Goal: Transaction & Acquisition: Purchase product/service

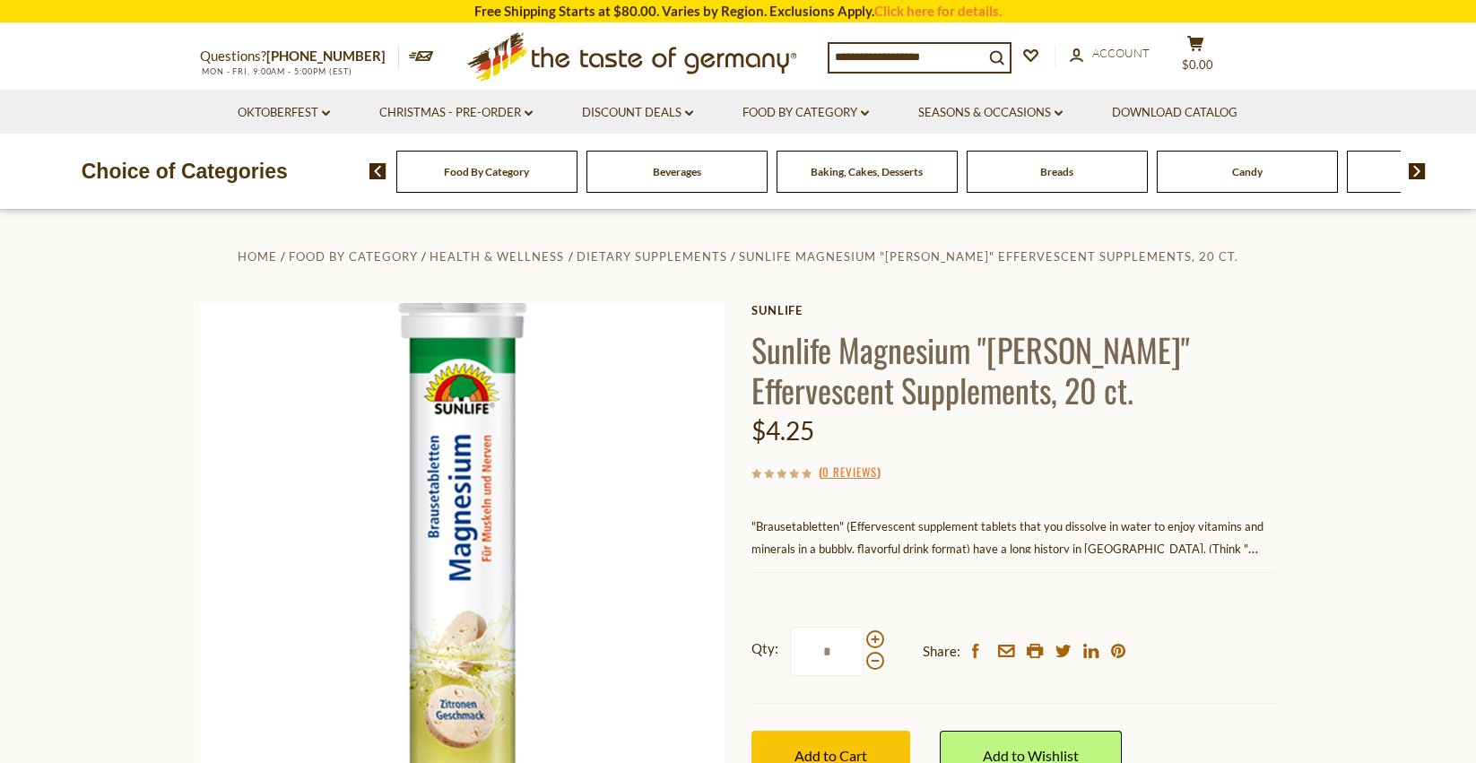
scroll to position [371, 0]
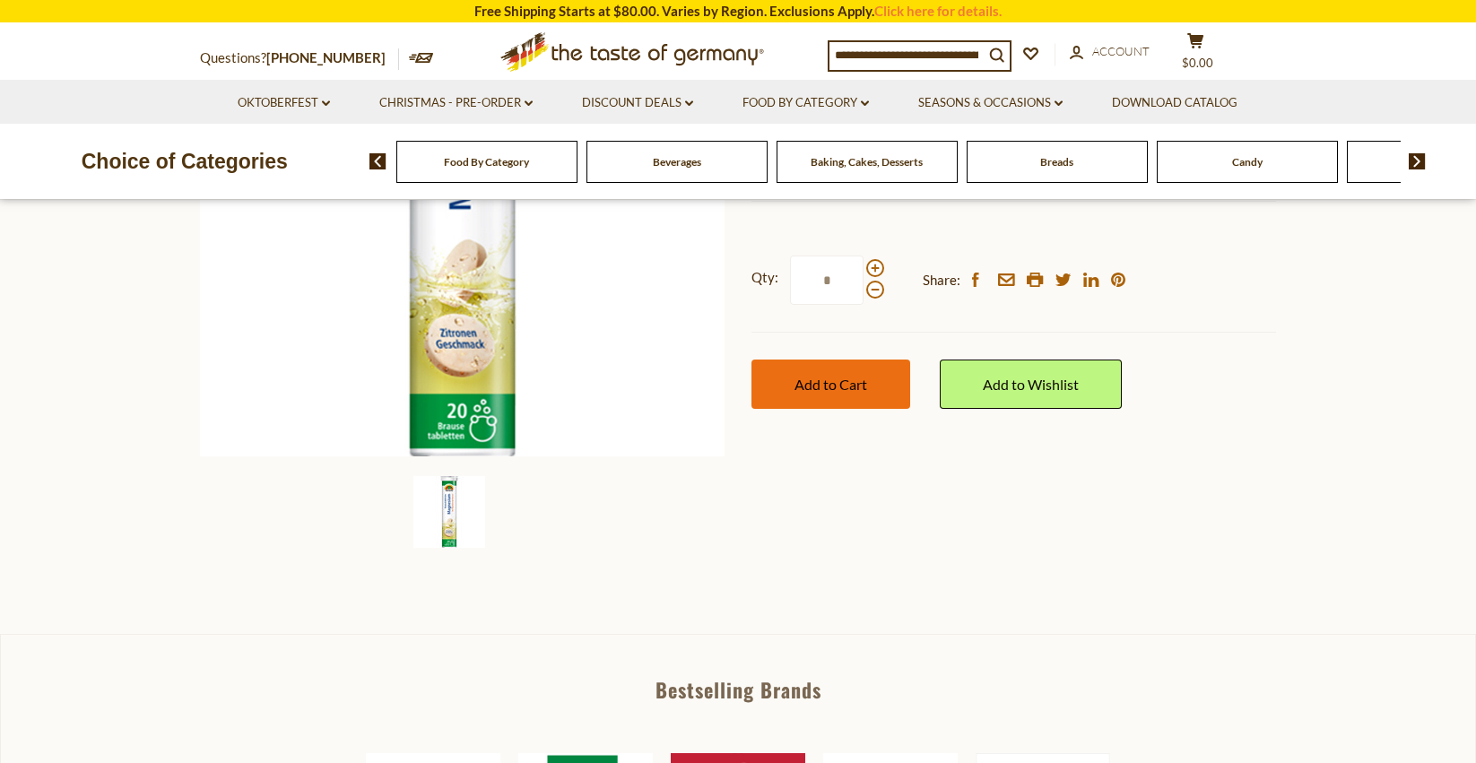
click at [838, 387] on span "Add to Cart" at bounding box center [831, 384] width 73 height 17
click at [1415, 160] on img at bounding box center [1417, 161] width 17 height 16
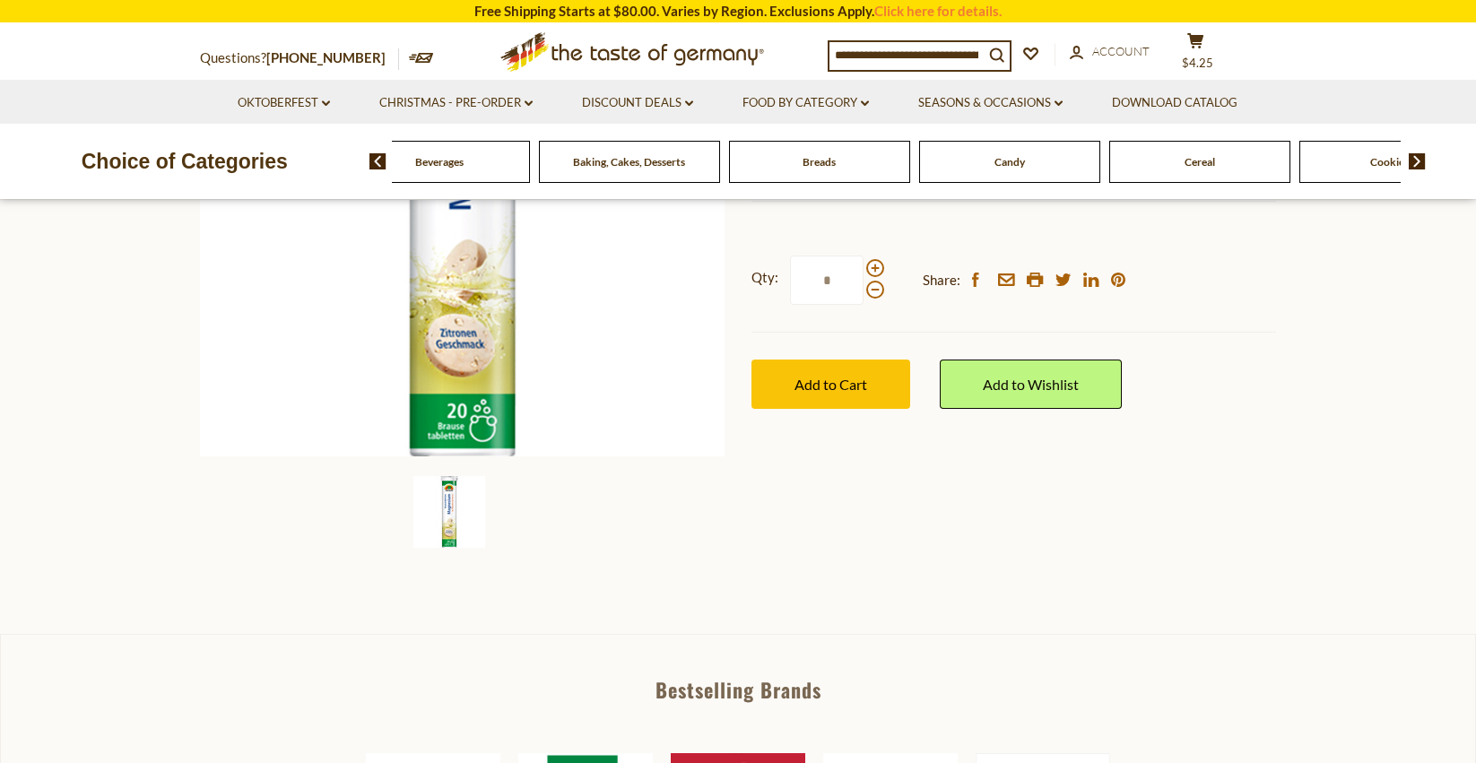
click at [1415, 160] on img at bounding box center [1417, 161] width 17 height 16
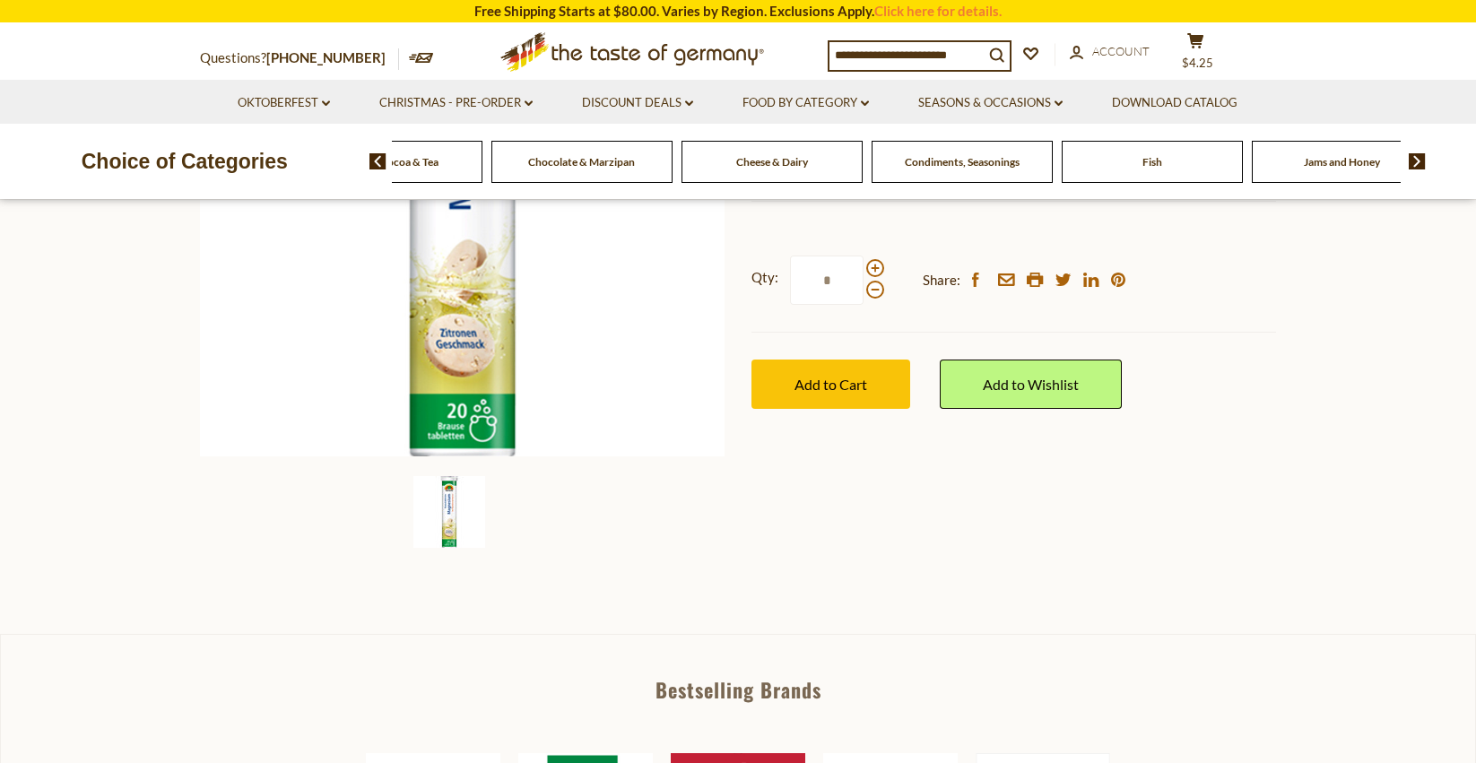
click at [1415, 160] on img at bounding box center [1417, 161] width 17 height 16
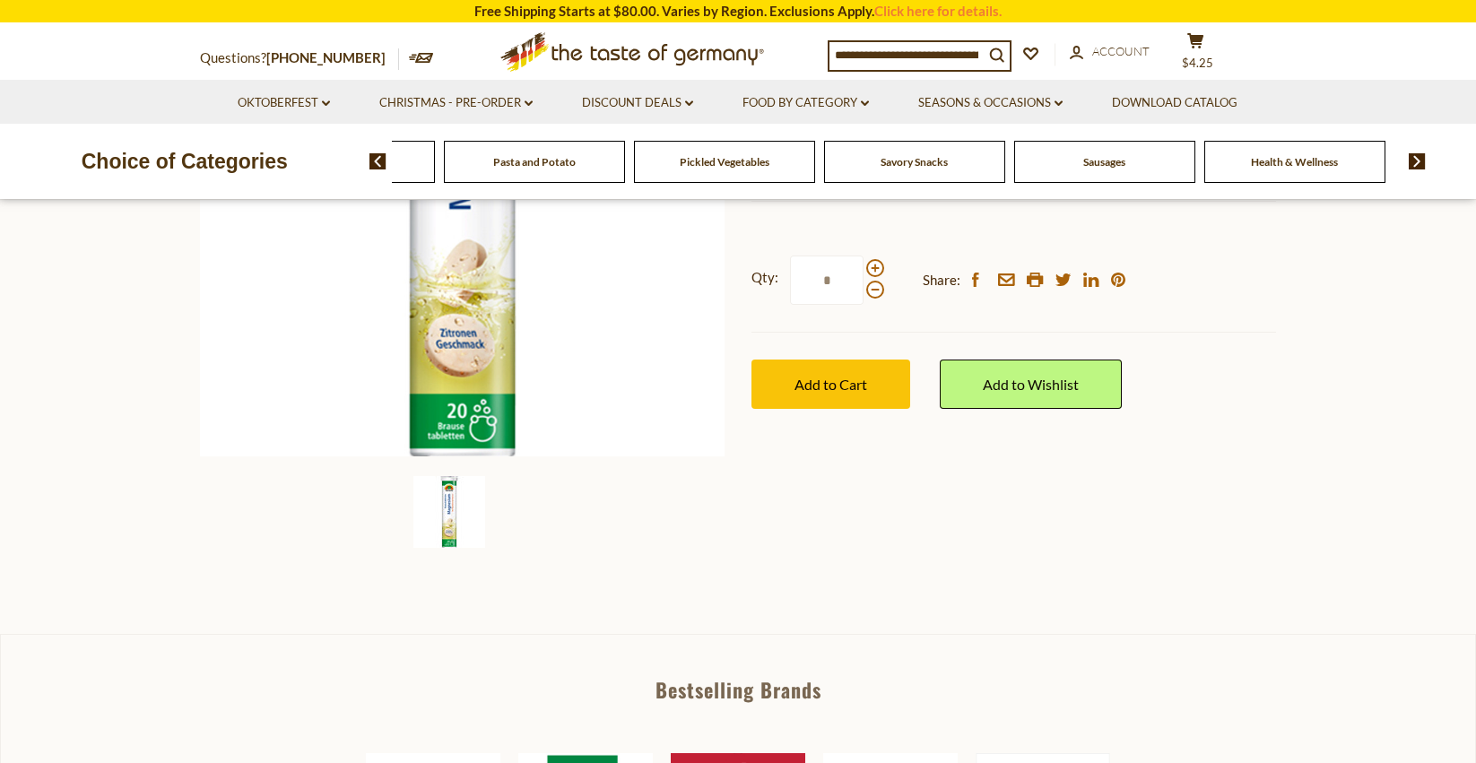
click at [1415, 160] on img at bounding box center [1417, 161] width 17 height 16
click at [1417, 160] on img at bounding box center [1417, 161] width 17 height 16
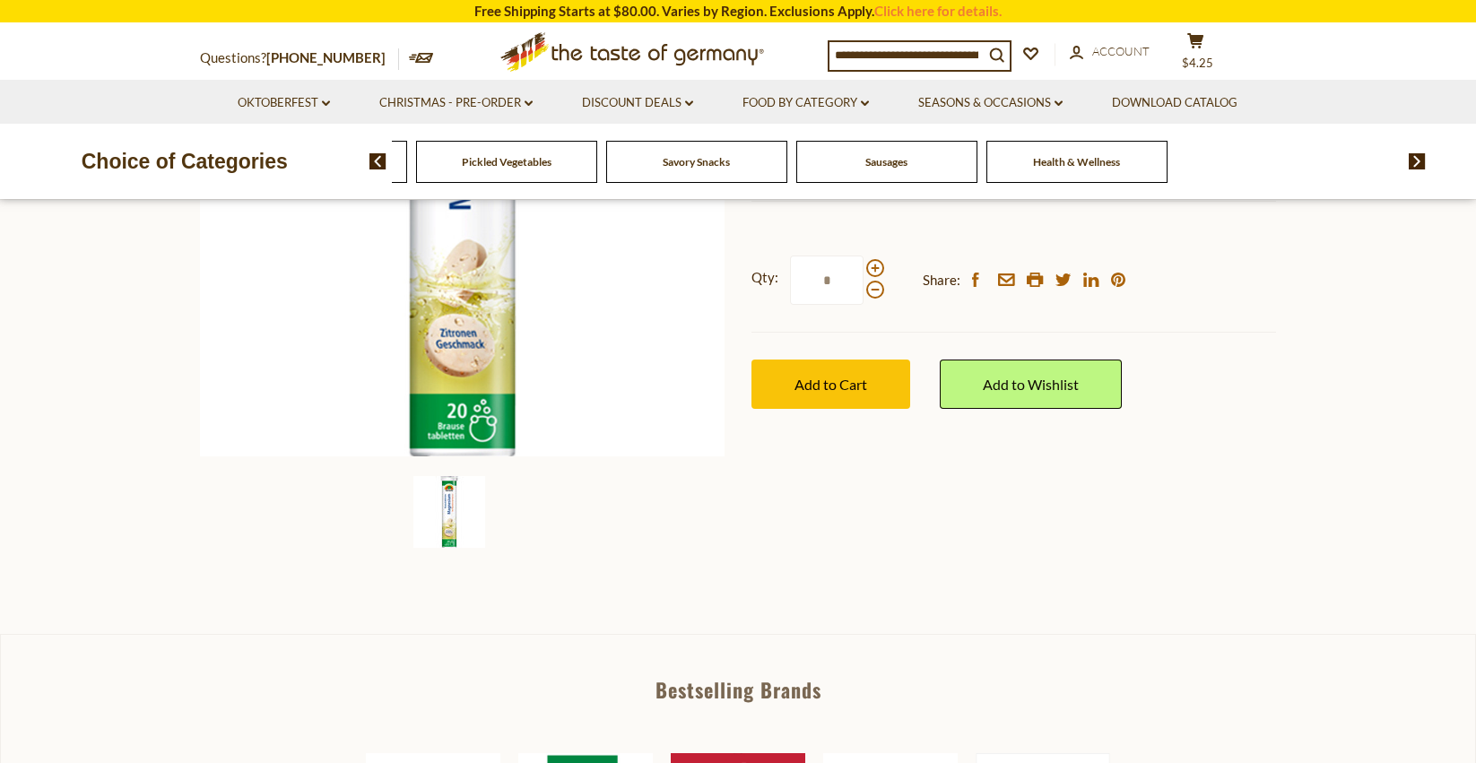
click at [376, 158] on img at bounding box center [378, 161] width 17 height 16
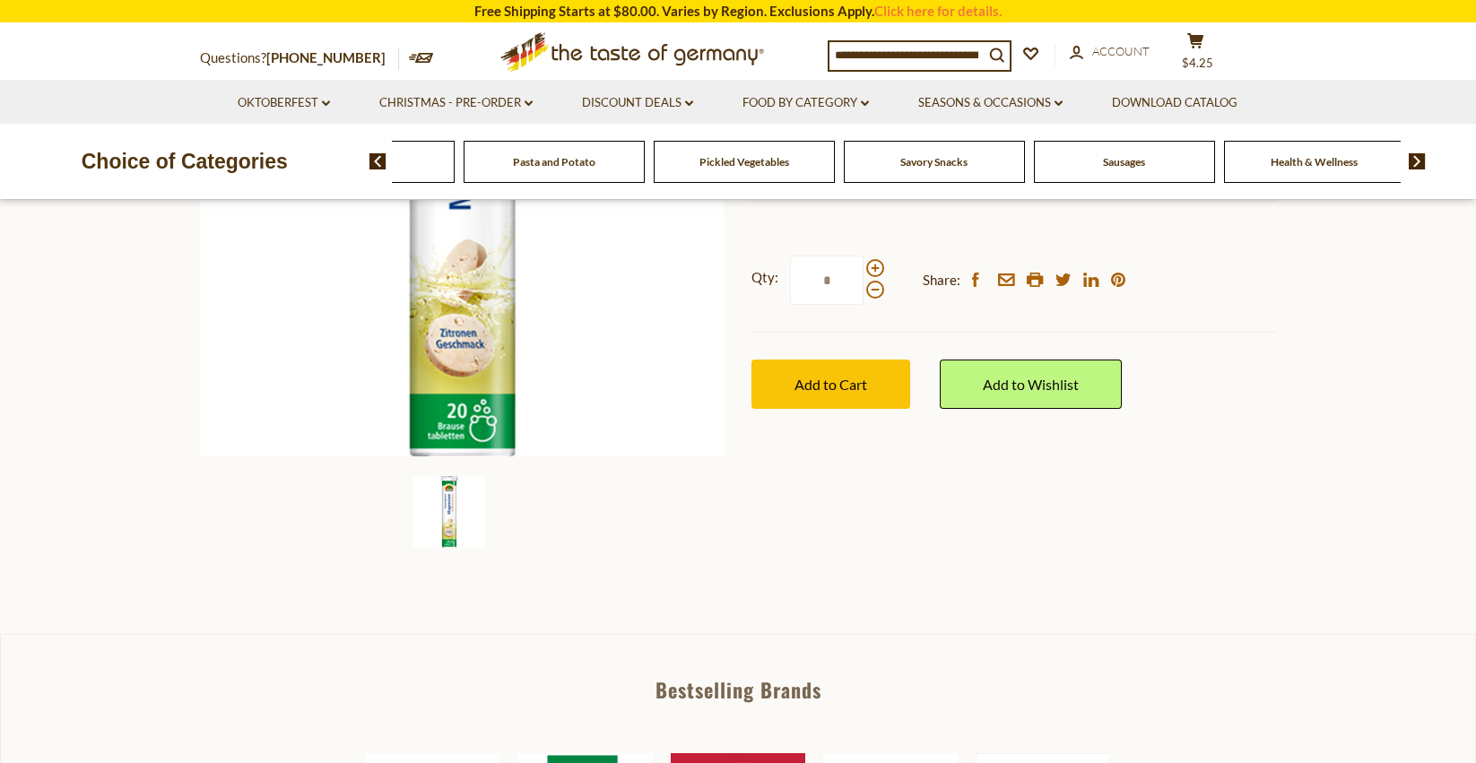
click at [376, 158] on img at bounding box center [378, 161] width 17 height 16
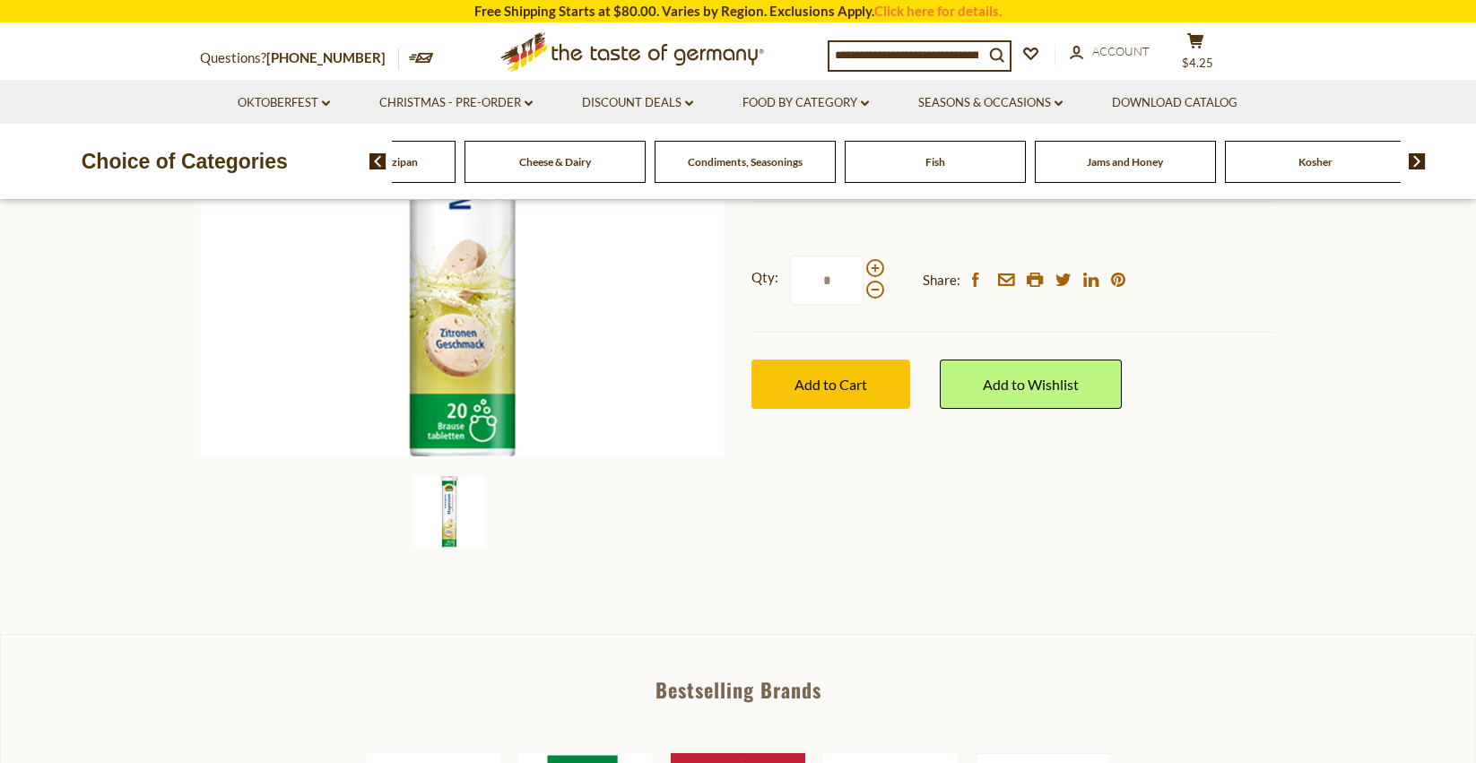
scroll to position [373, 1]
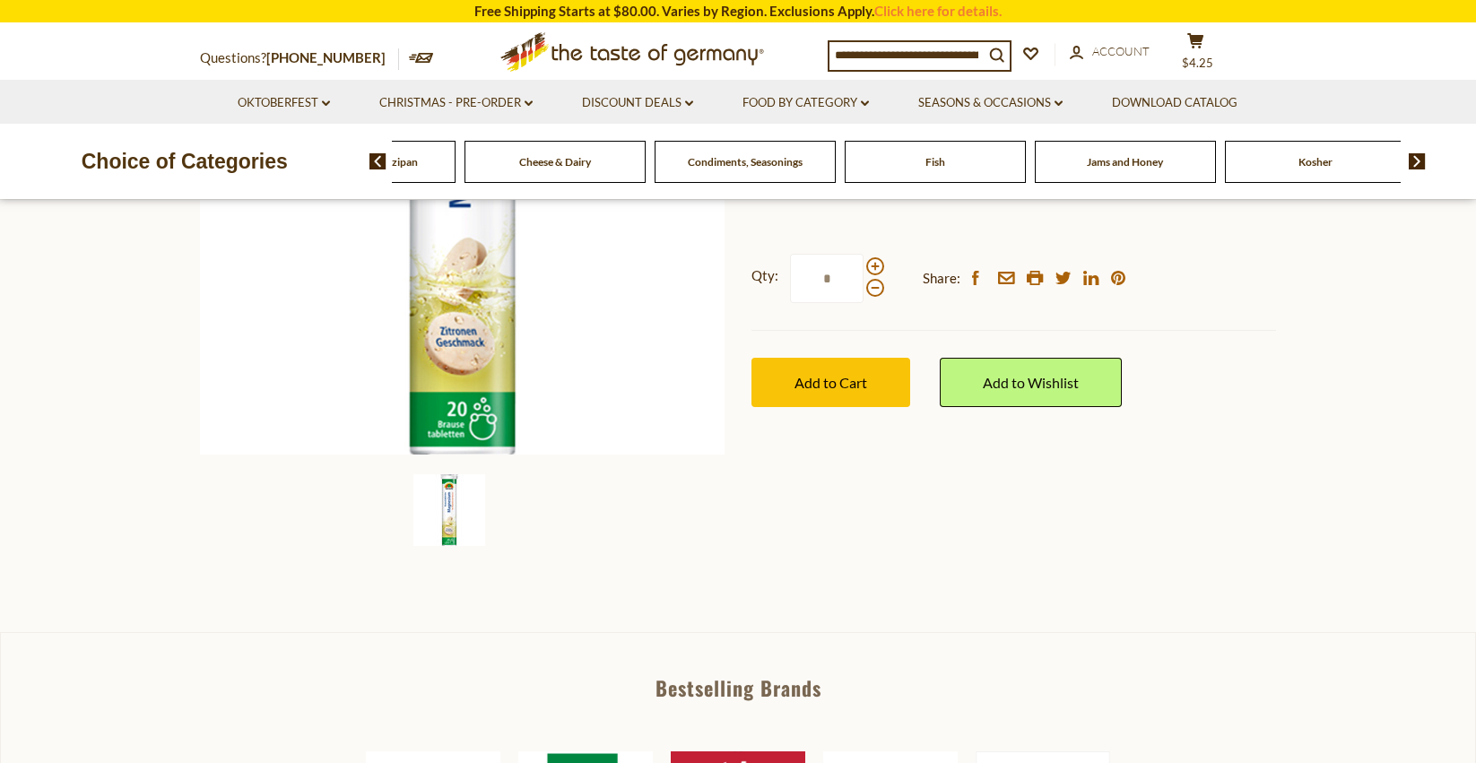
drag, startPoint x: 936, startPoint y: 171, endPoint x: 926, endPoint y: 196, distance: 26.1
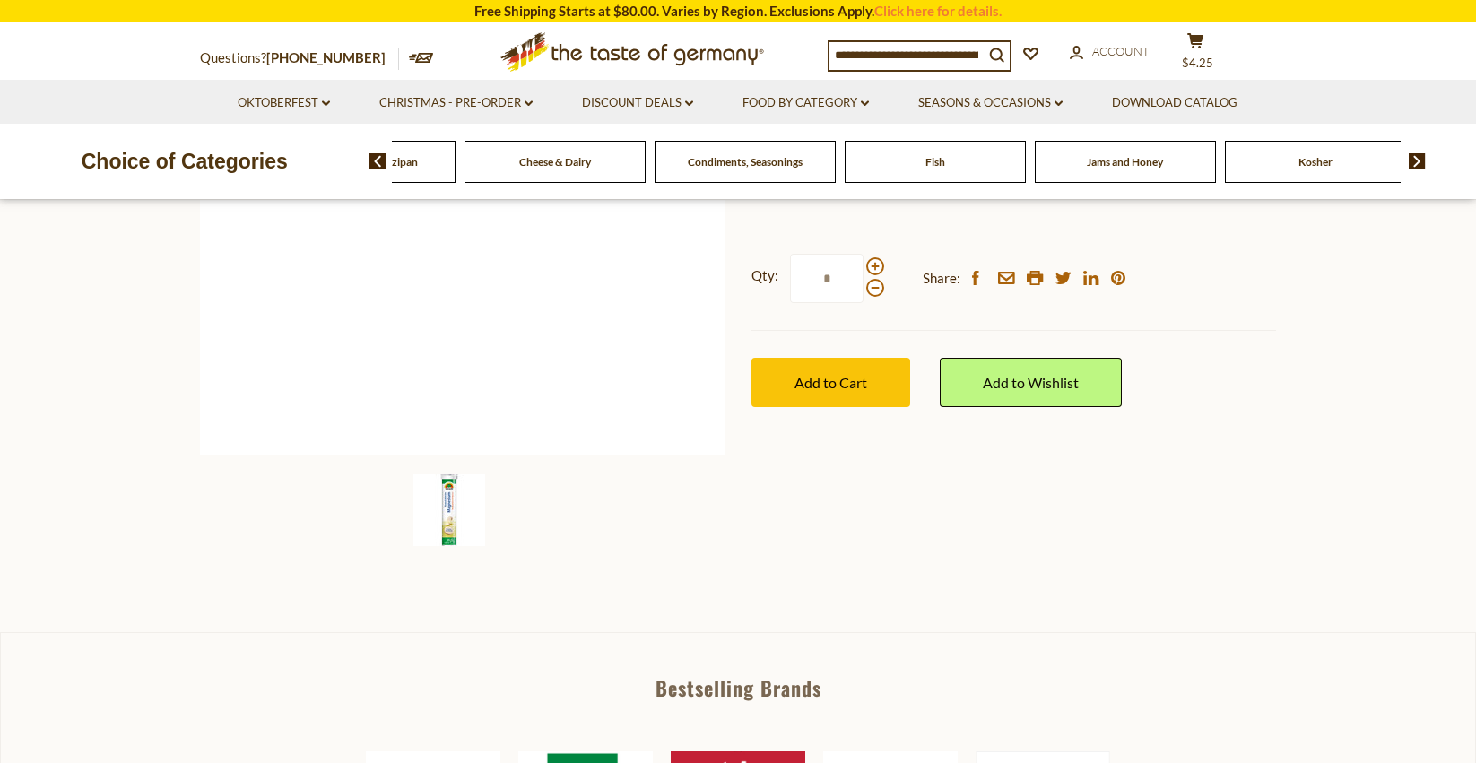
scroll to position [372, 0]
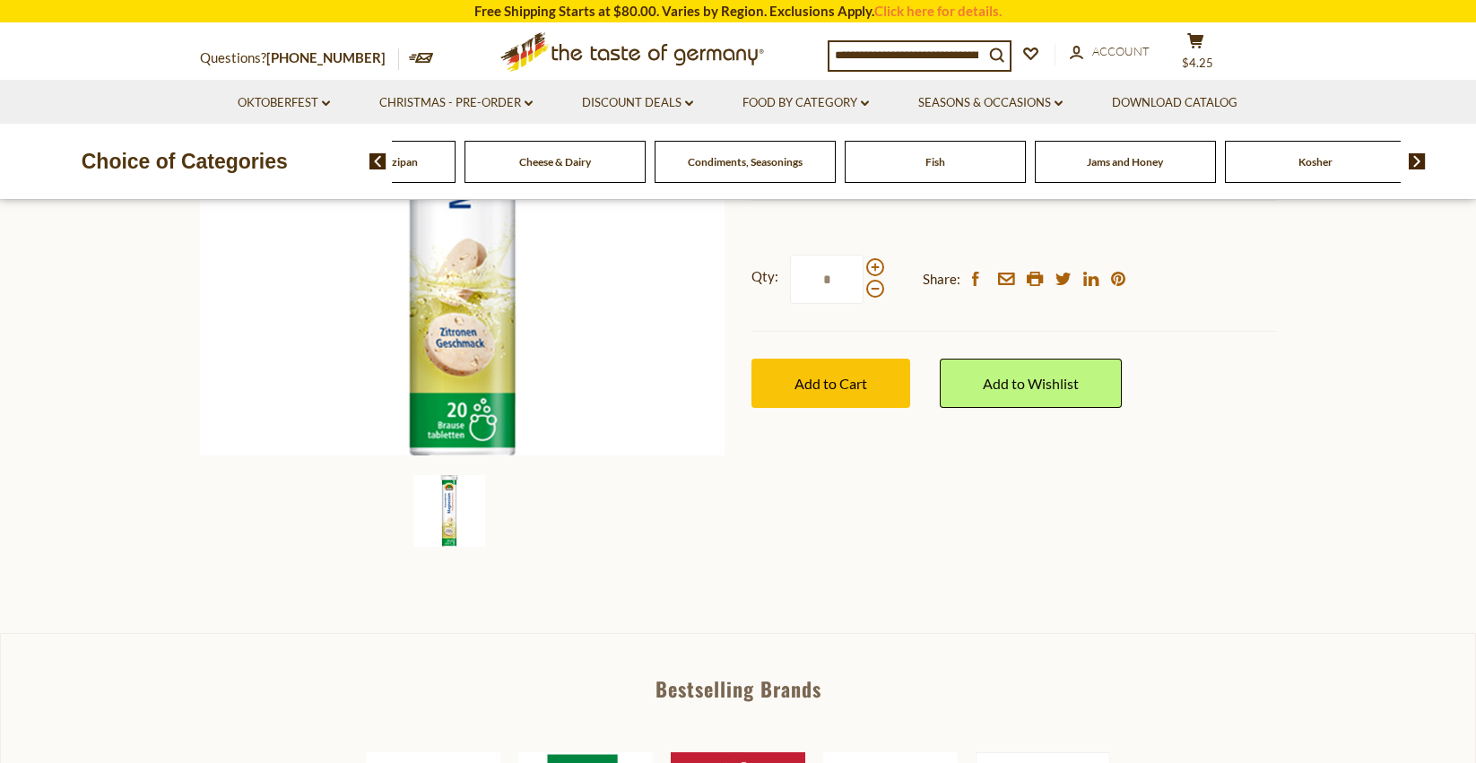
click at [942, 162] on span "Fish" at bounding box center [936, 161] width 20 height 13
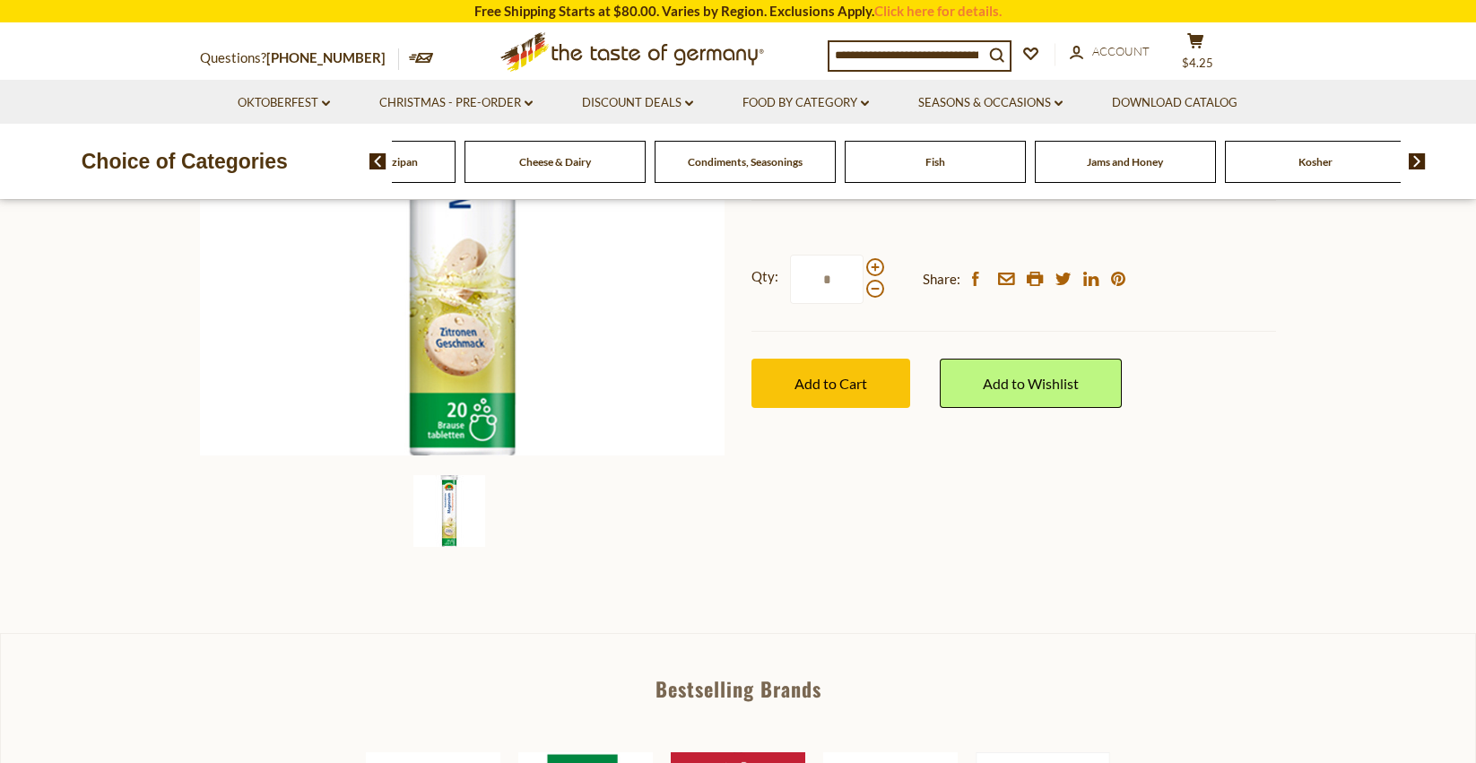
click at [942, 162] on span "Fish" at bounding box center [936, 161] width 20 height 13
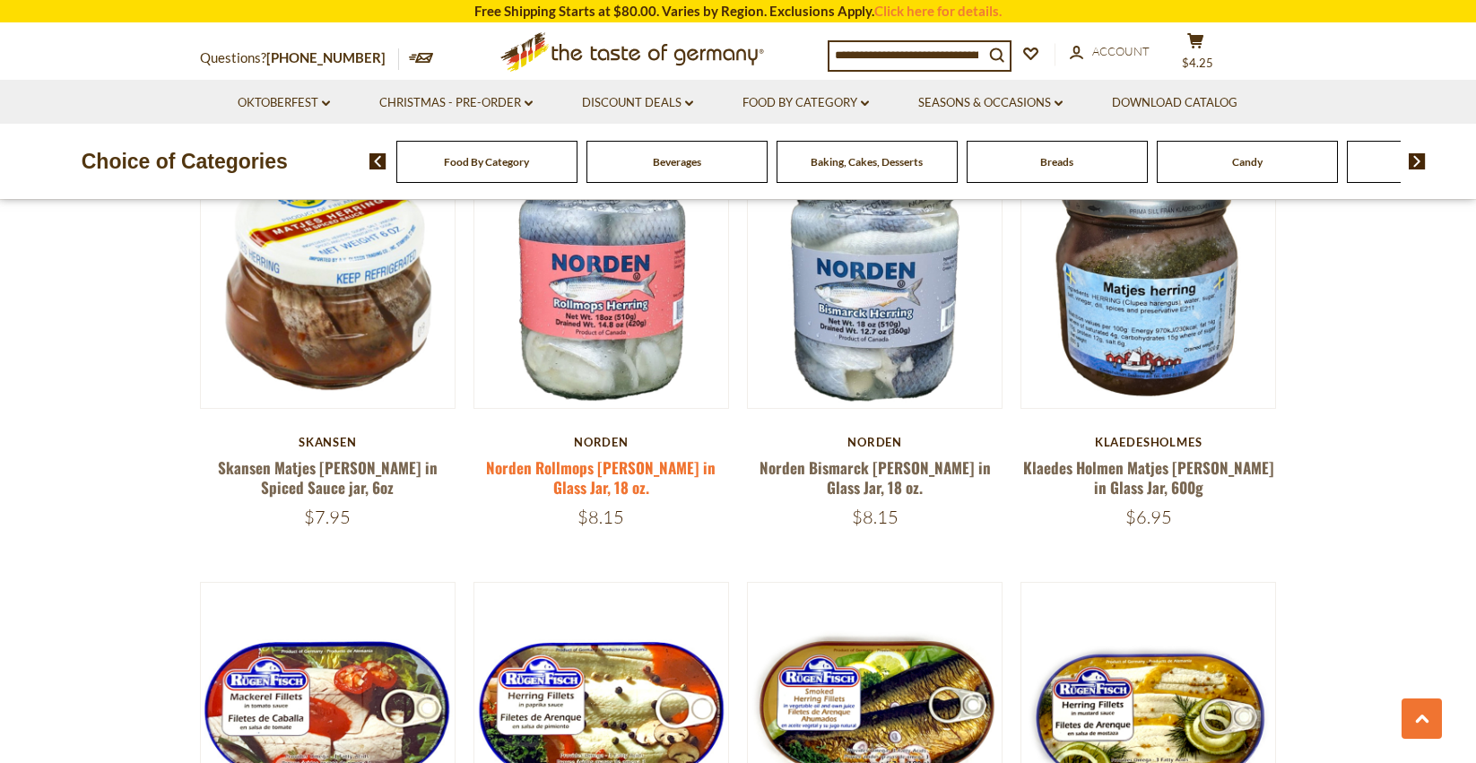
scroll to position [1073, 0]
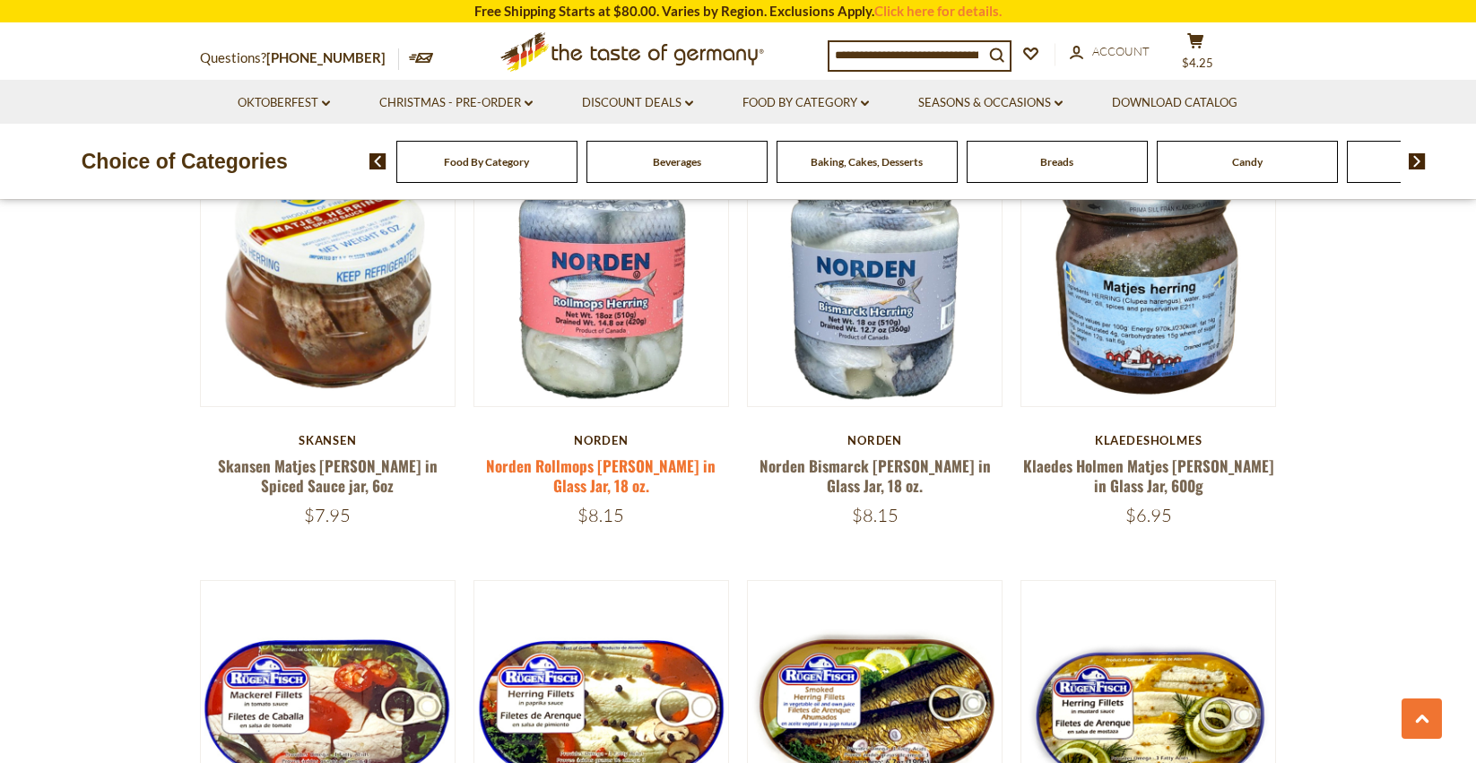
click at [621, 455] on link "Norden Rollmops [PERSON_NAME] in Glass Jar, 18 oz." at bounding box center [601, 475] width 230 height 41
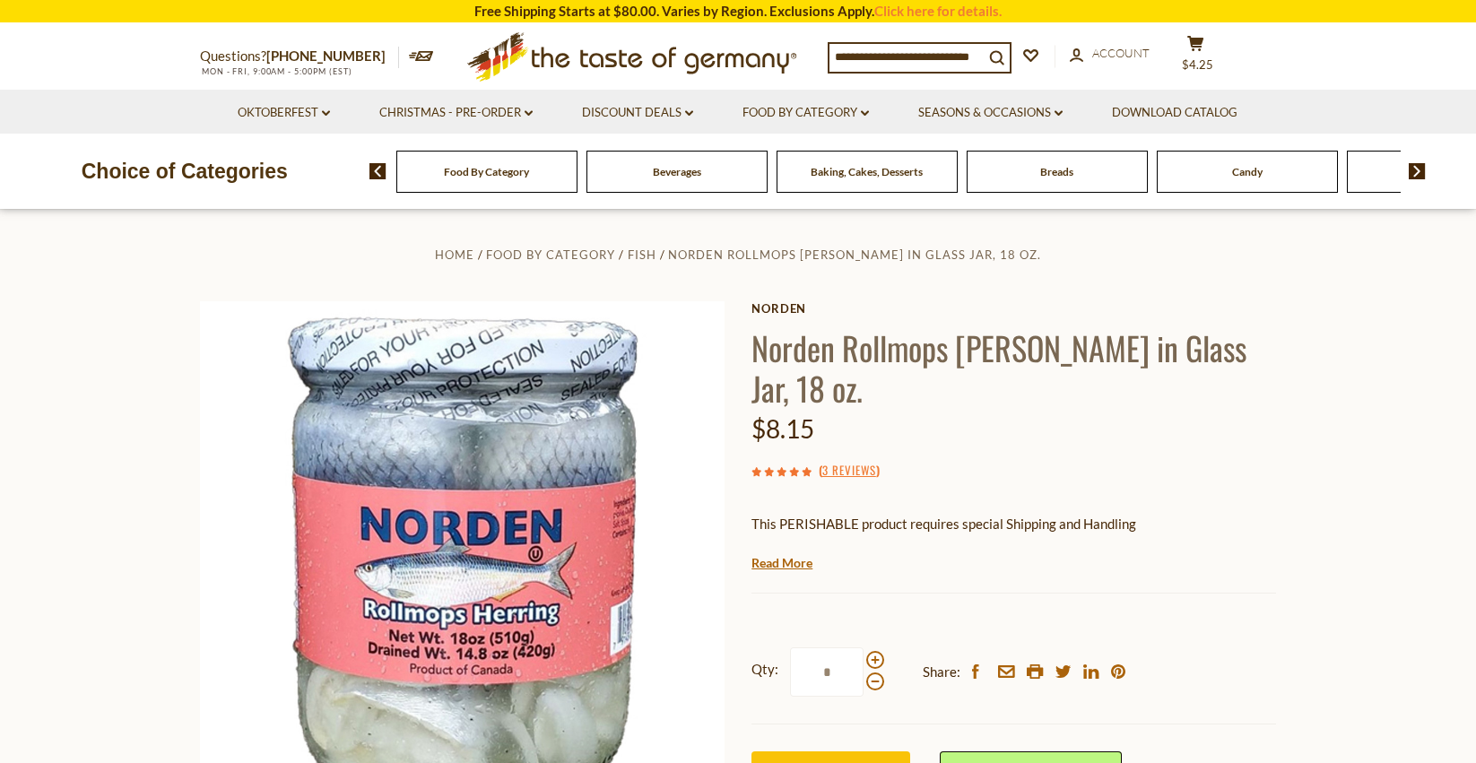
click at [763, 658] on strong "Qty:" at bounding box center [765, 669] width 27 height 22
click at [790, 648] on input "*" at bounding box center [827, 672] width 74 height 49
click at [835, 647] on input "*" at bounding box center [827, 671] width 74 height 49
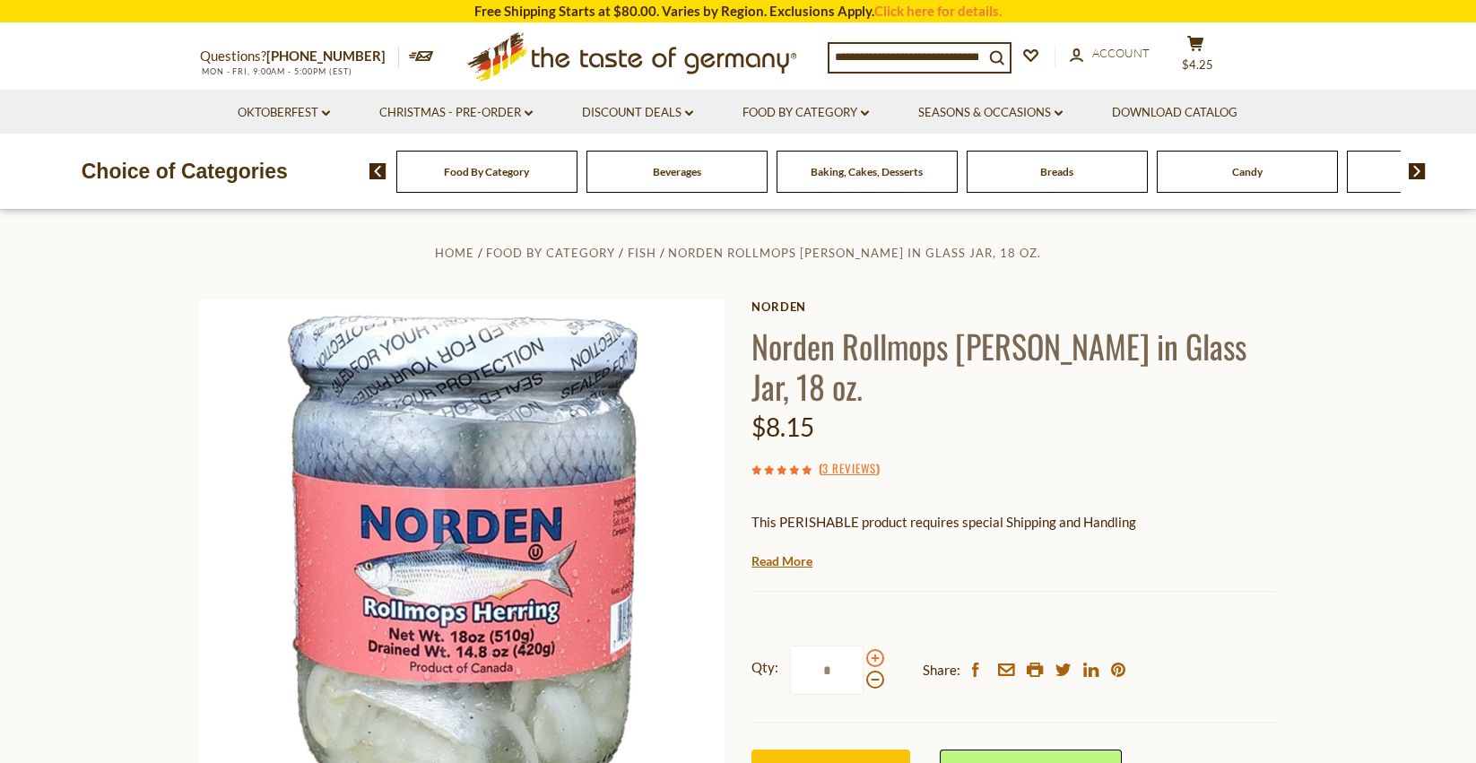
click at [874, 649] on span at bounding box center [875, 658] width 18 height 18
click at [864, 646] on input "*" at bounding box center [827, 670] width 74 height 49
type input "*"
click at [834, 645] on input "*" at bounding box center [827, 669] width 74 height 49
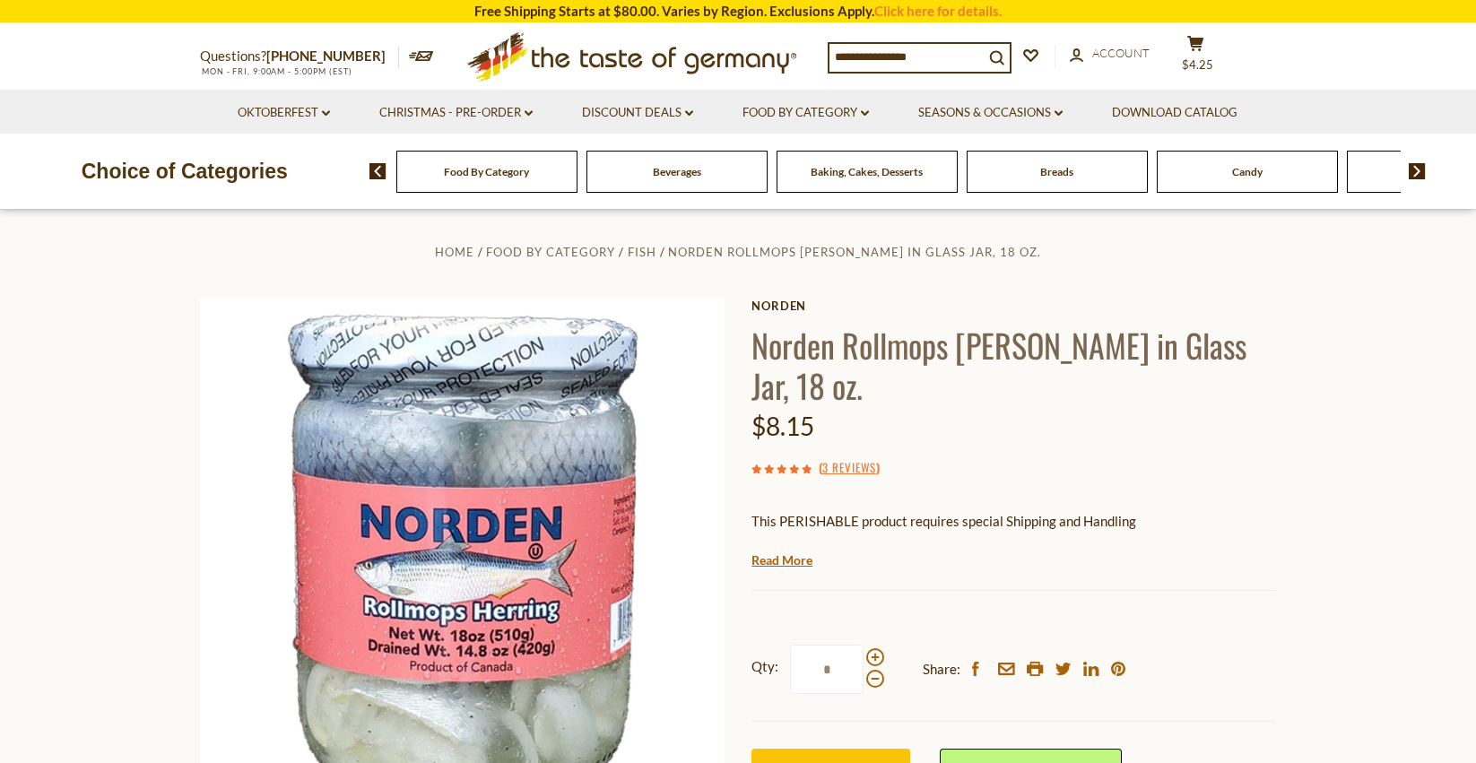
type input "*"
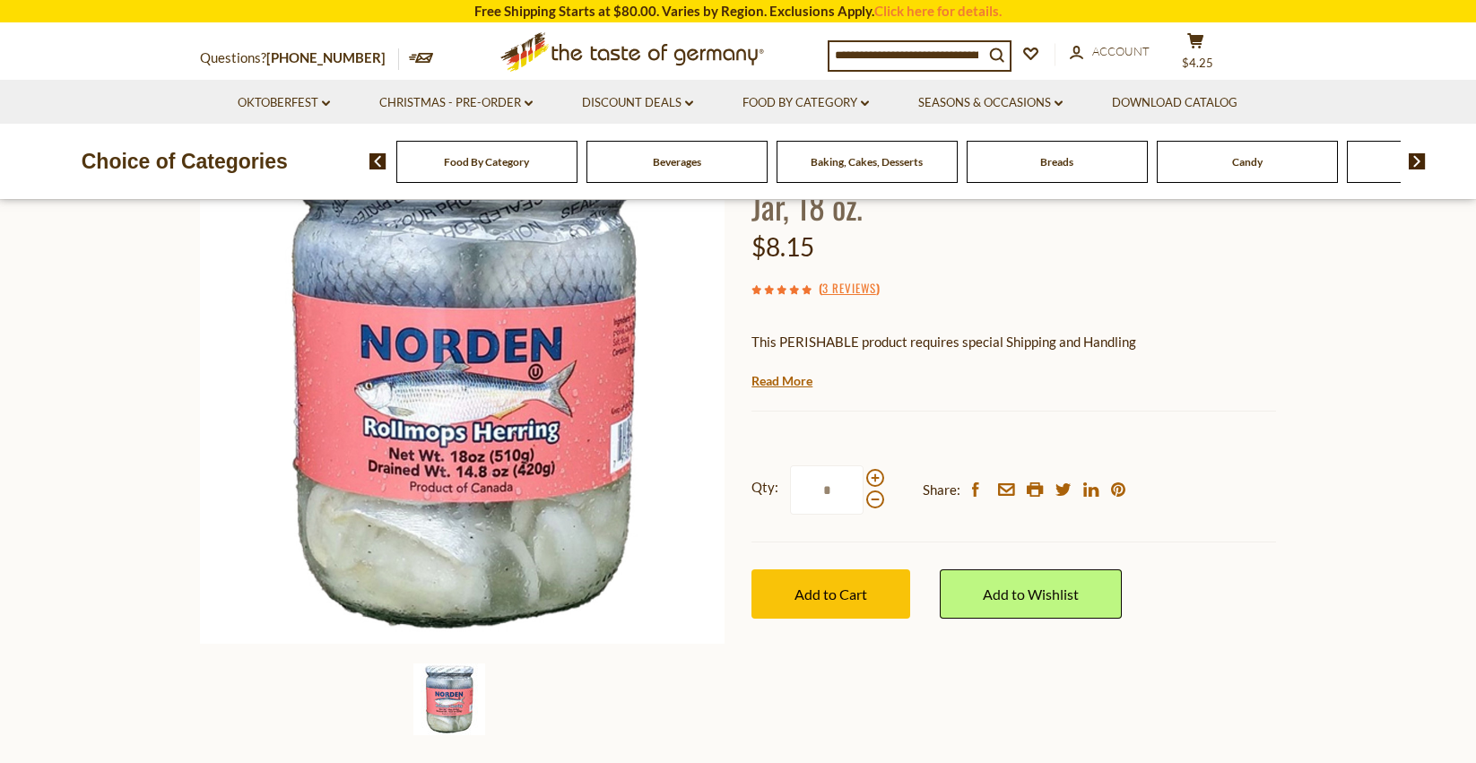
scroll to position [220, 0]
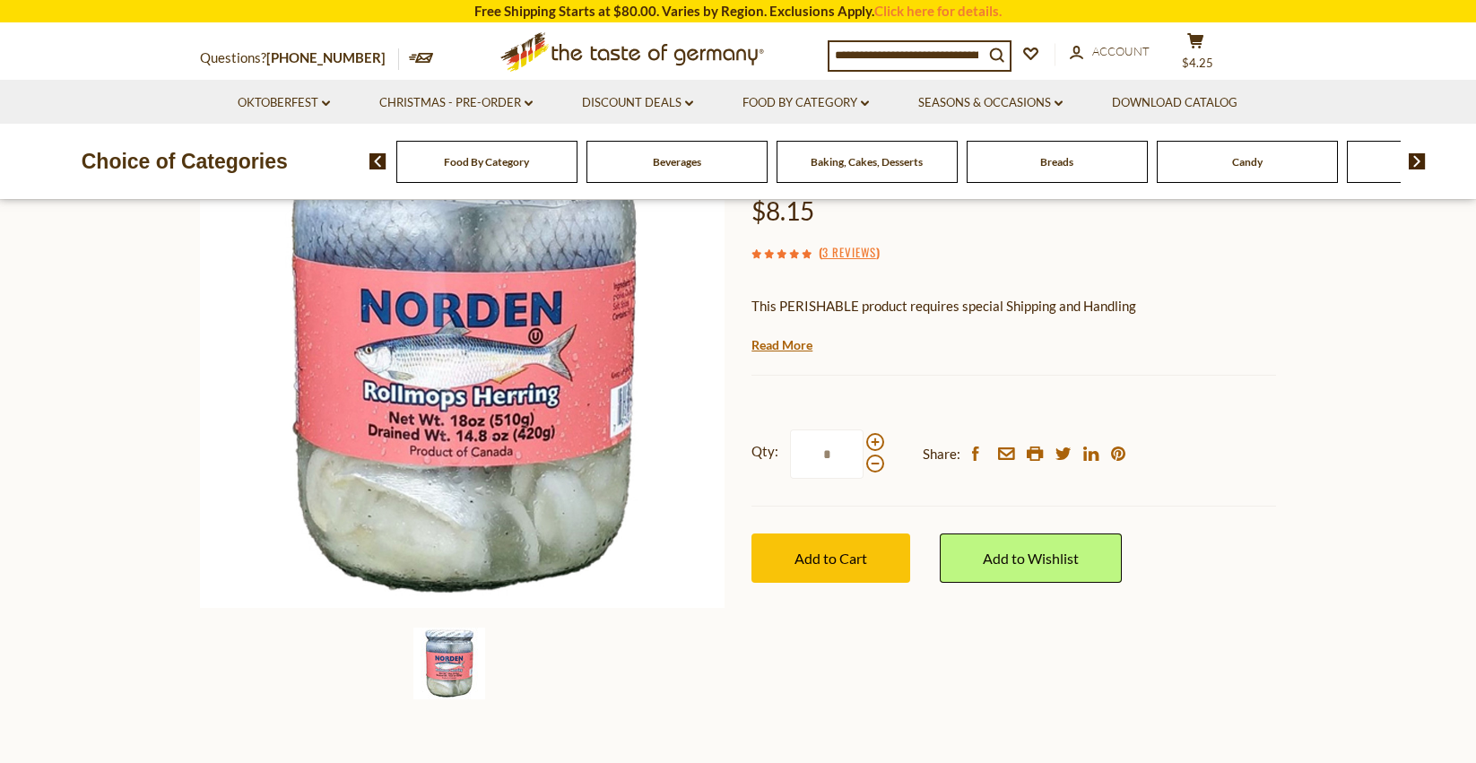
drag, startPoint x: 847, startPoint y: 519, endPoint x: 826, endPoint y: 577, distance: 61.0
click at [846, 550] on span "Add to Cart" at bounding box center [831, 558] width 73 height 17
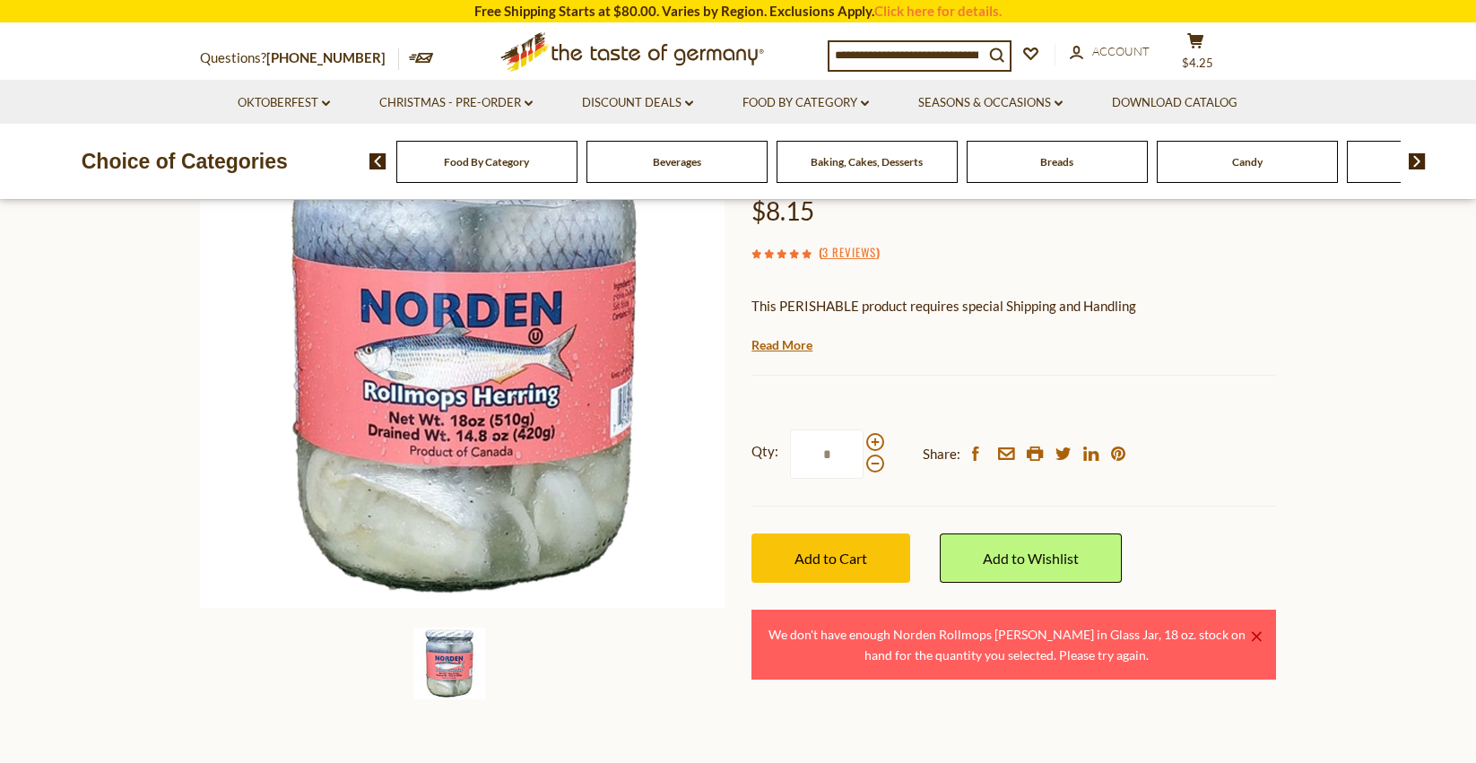
click at [834, 430] on input "*" at bounding box center [827, 454] width 74 height 49
type input "*"
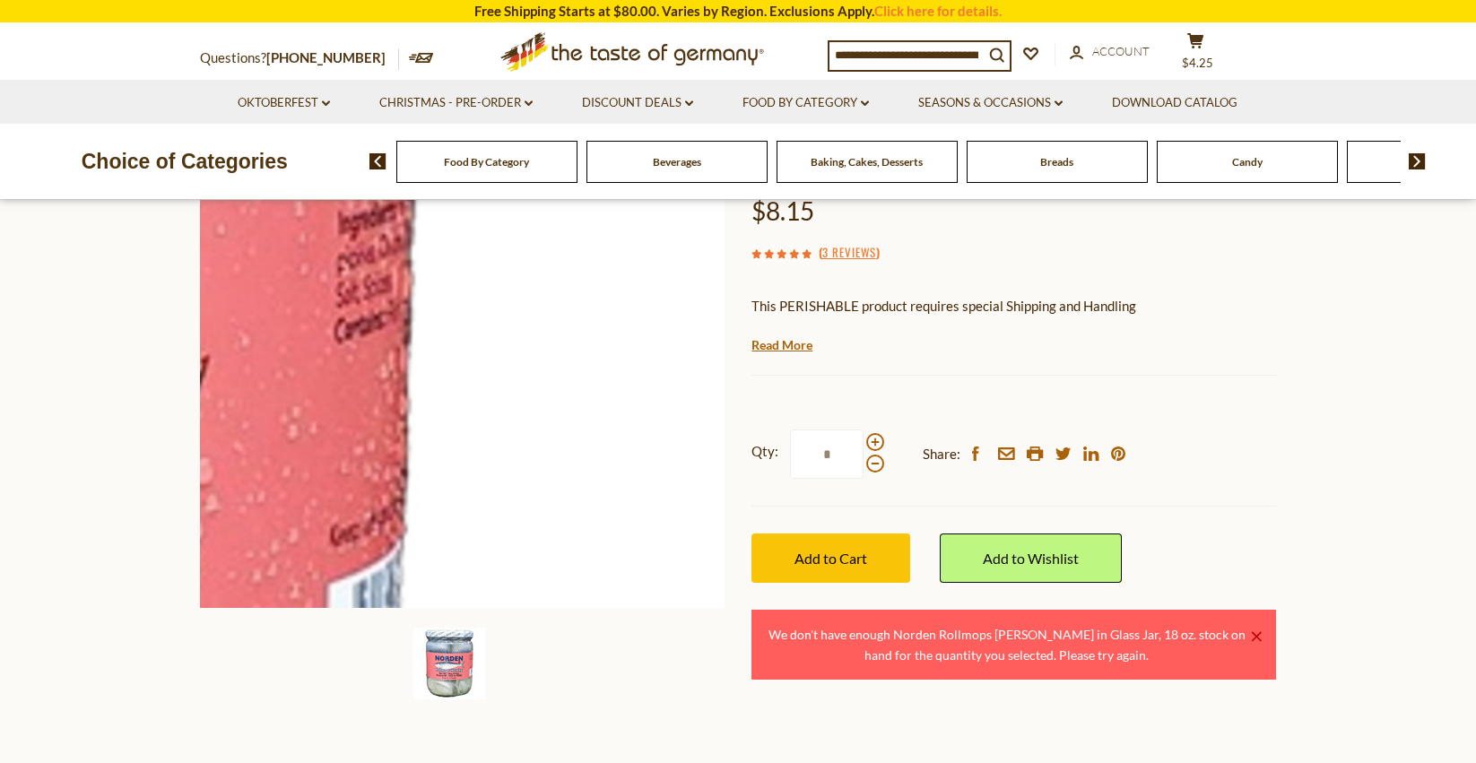
drag, startPoint x: 863, startPoint y: 513, endPoint x: 691, endPoint y: 535, distance: 172.8
click at [861, 550] on span "Add to Cart" at bounding box center [831, 558] width 73 height 17
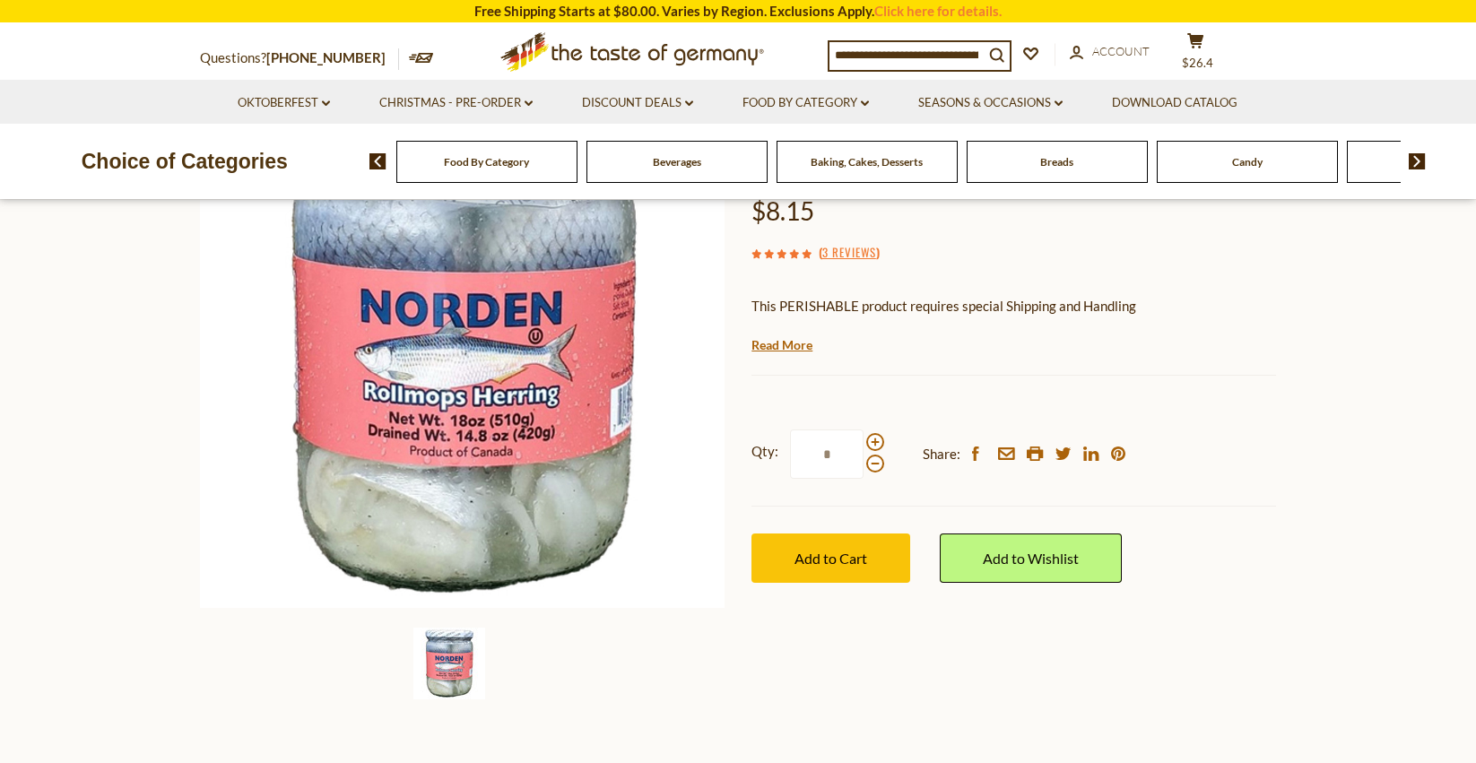
scroll to position [830, 0]
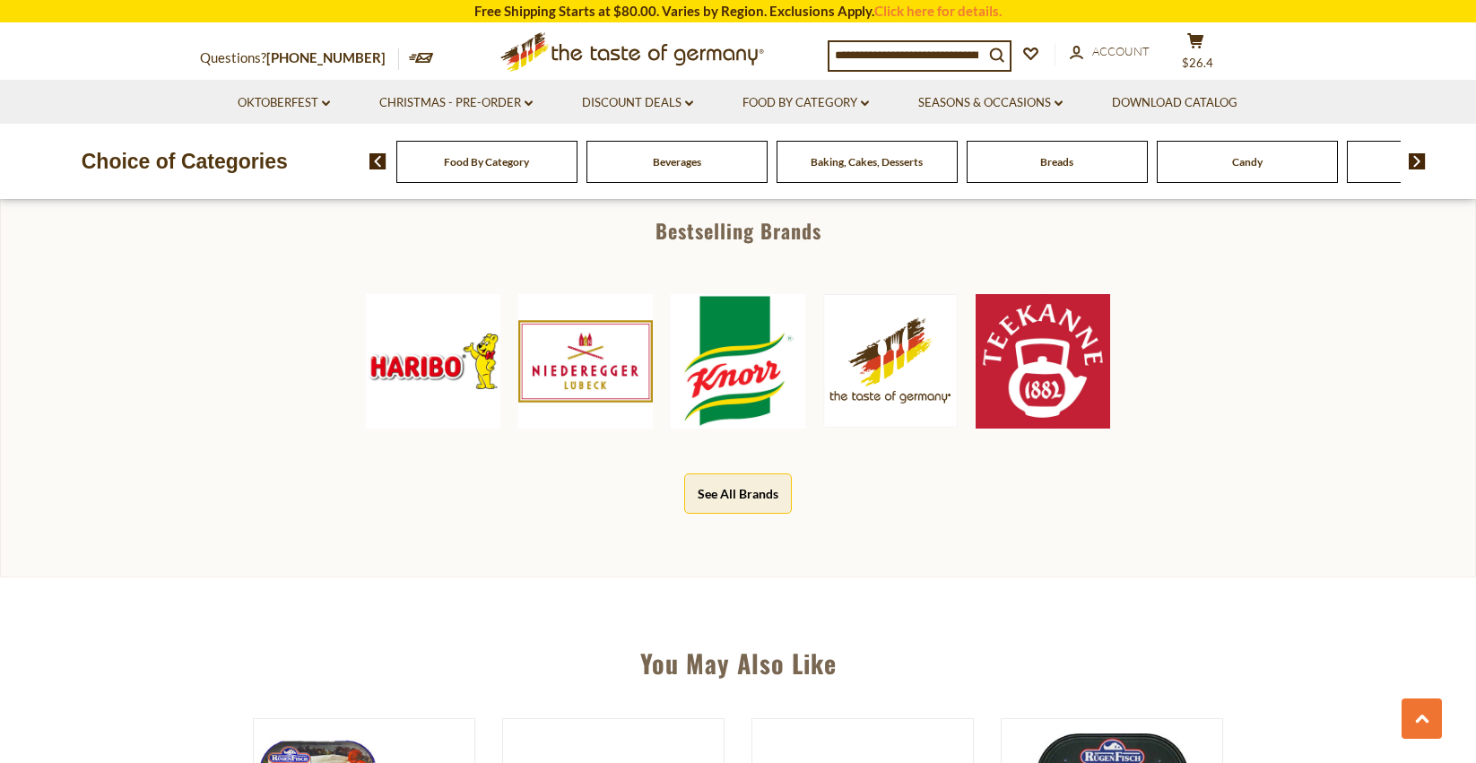
click at [578, 168] on div "Breads" at bounding box center [486, 162] width 181 height 42
click at [1054, 165] on span "Breads" at bounding box center [1056, 161] width 33 height 13
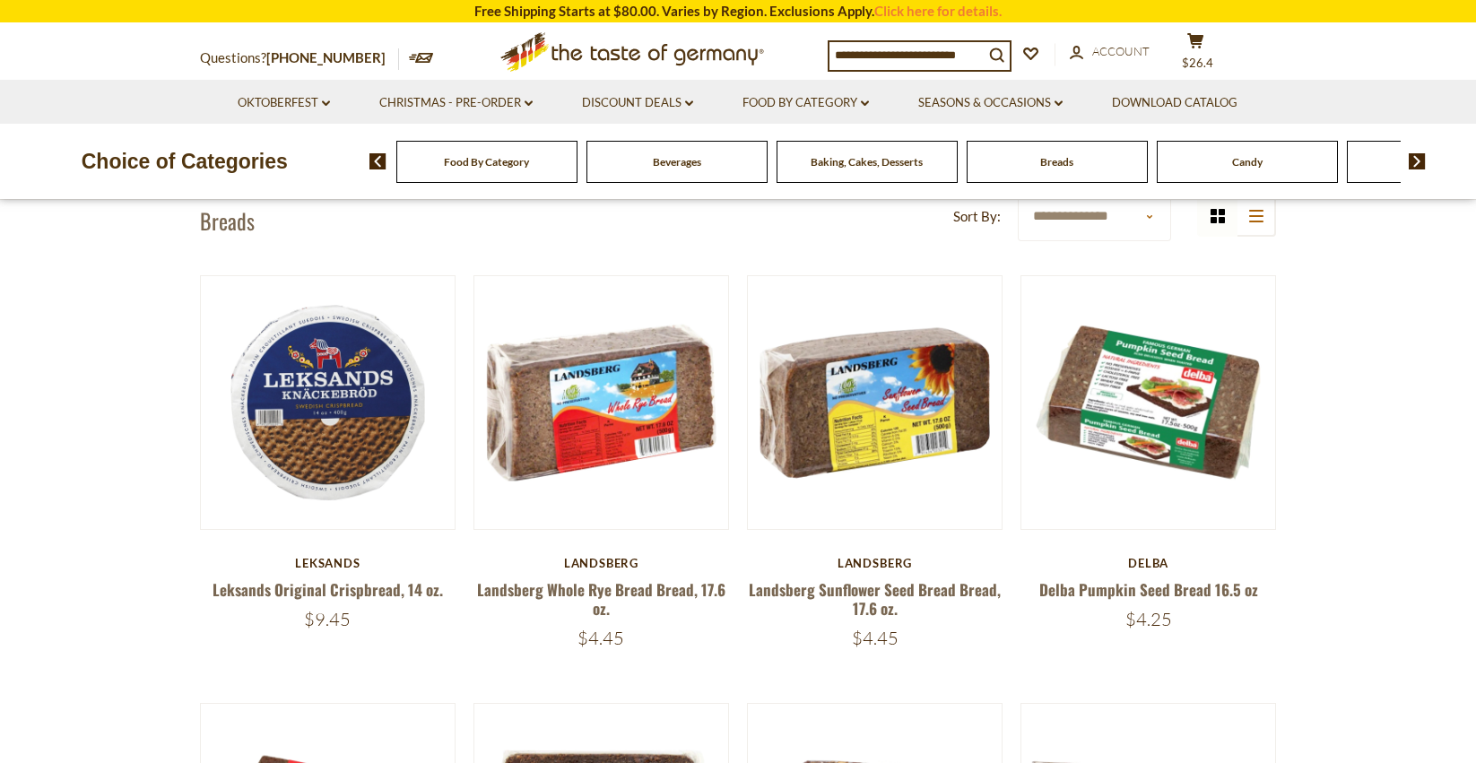
scroll to position [538, 0]
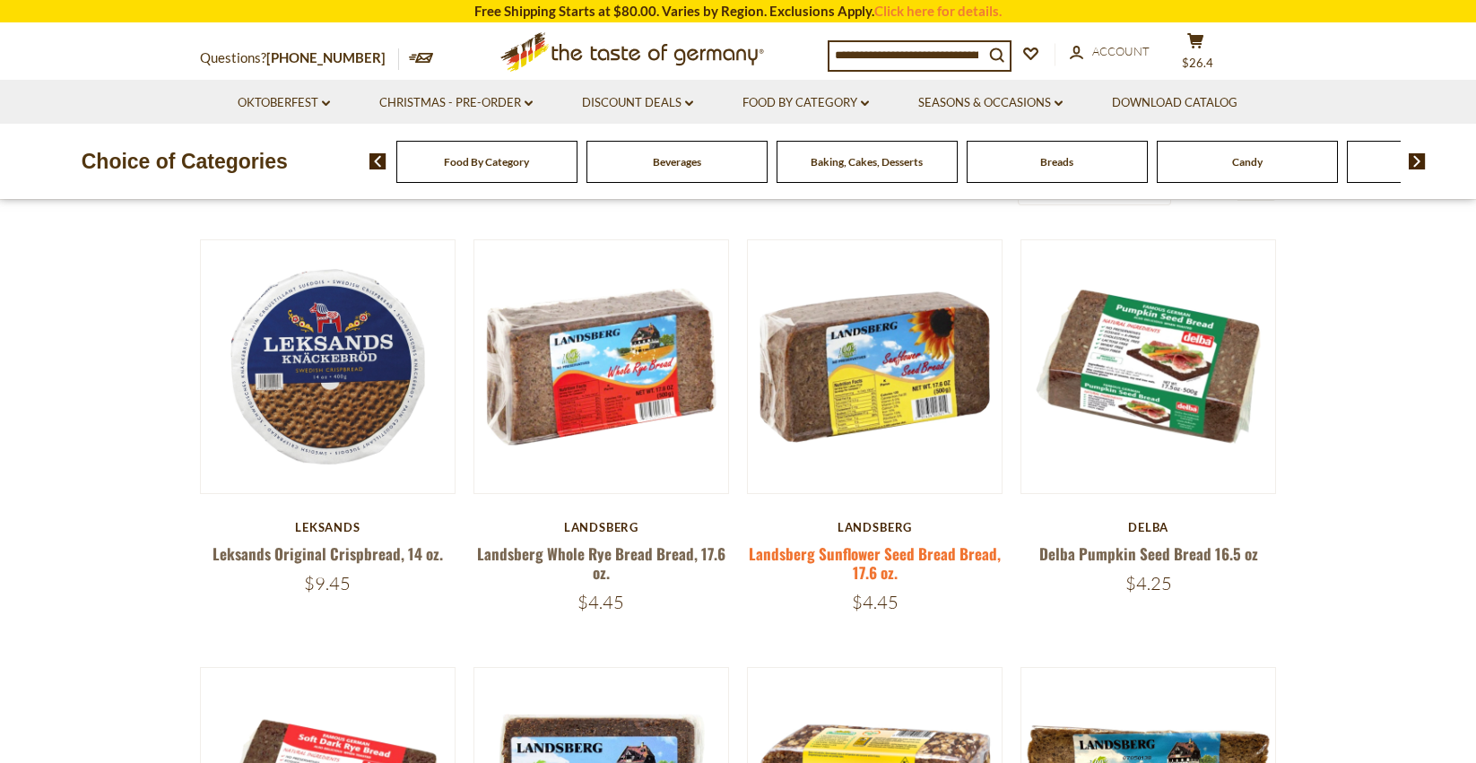
click at [863, 555] on link "Landsberg Sunflower Seed Bread Bread, 17.6 oz." at bounding box center [875, 563] width 252 height 41
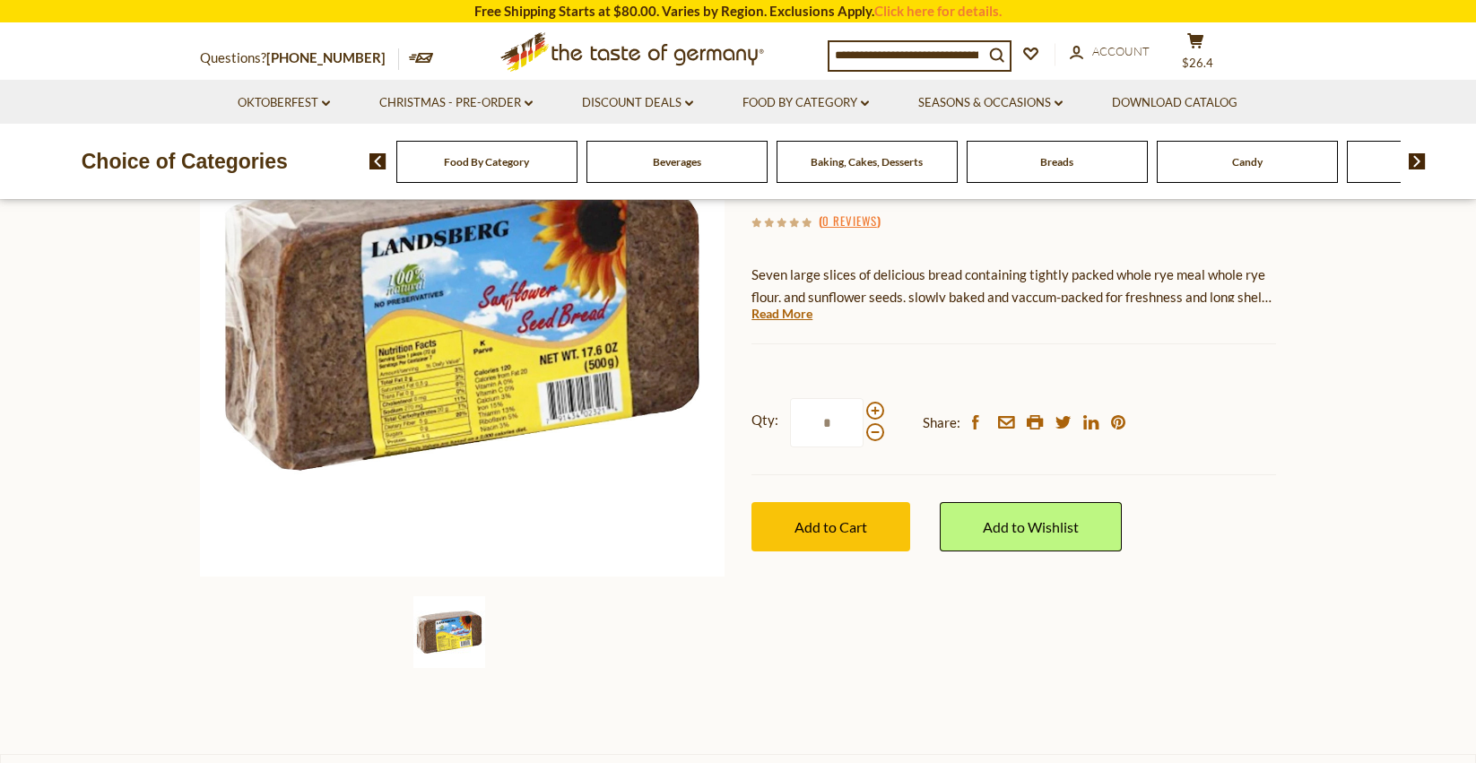
scroll to position [287, 0]
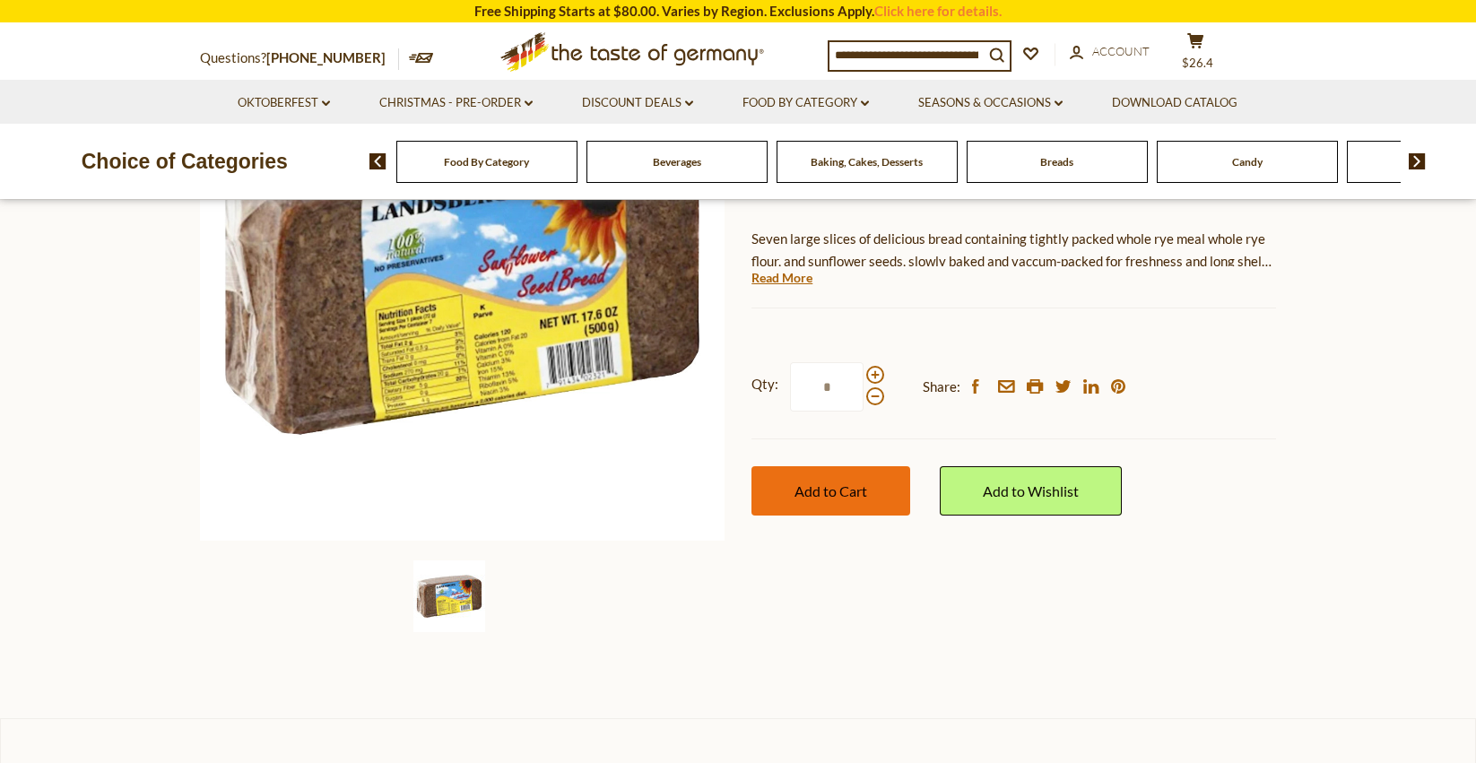
click at [806, 487] on span "Add to Cart" at bounding box center [831, 491] width 73 height 17
click at [1418, 159] on img at bounding box center [1417, 161] width 17 height 16
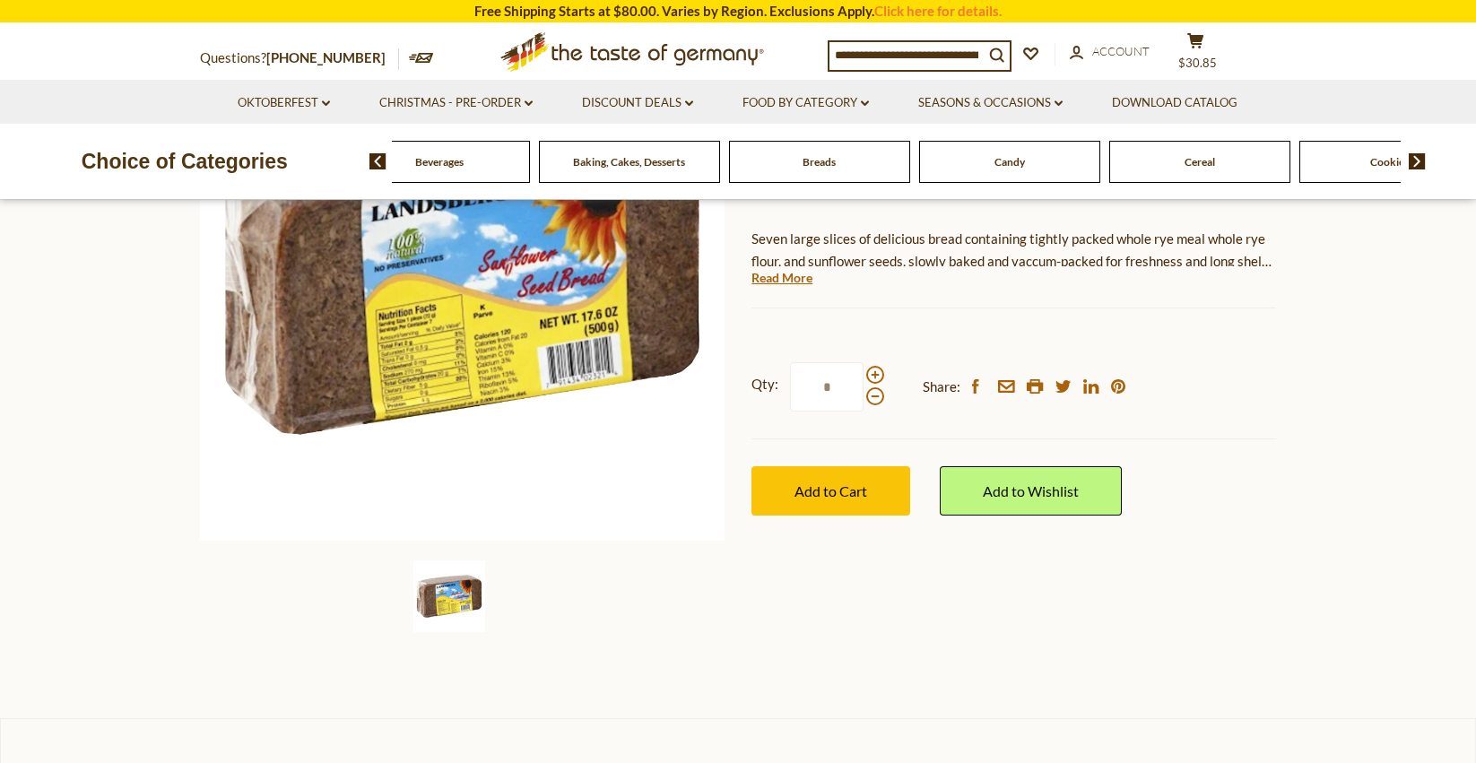
click at [1418, 159] on img at bounding box center [1417, 161] width 17 height 16
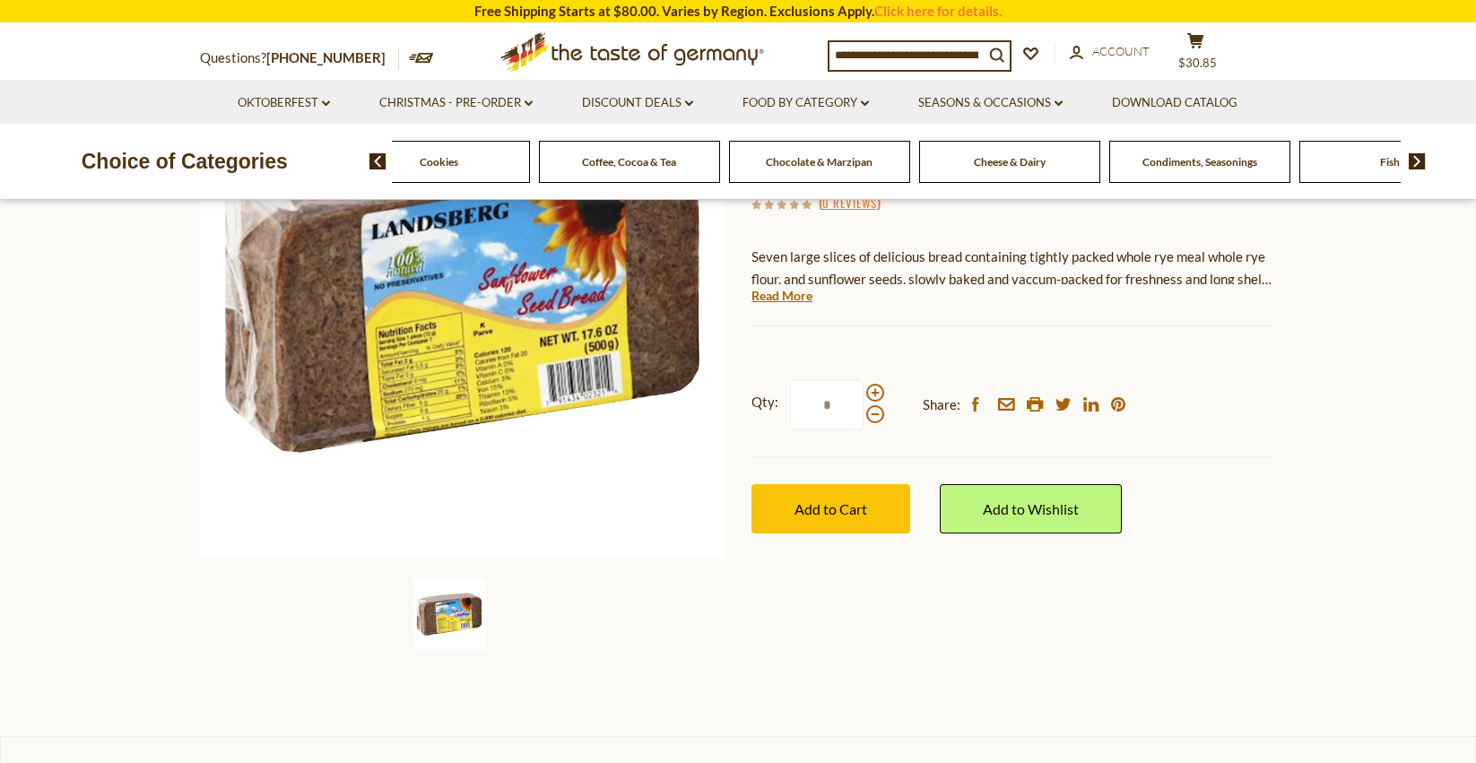
scroll to position [267, 0]
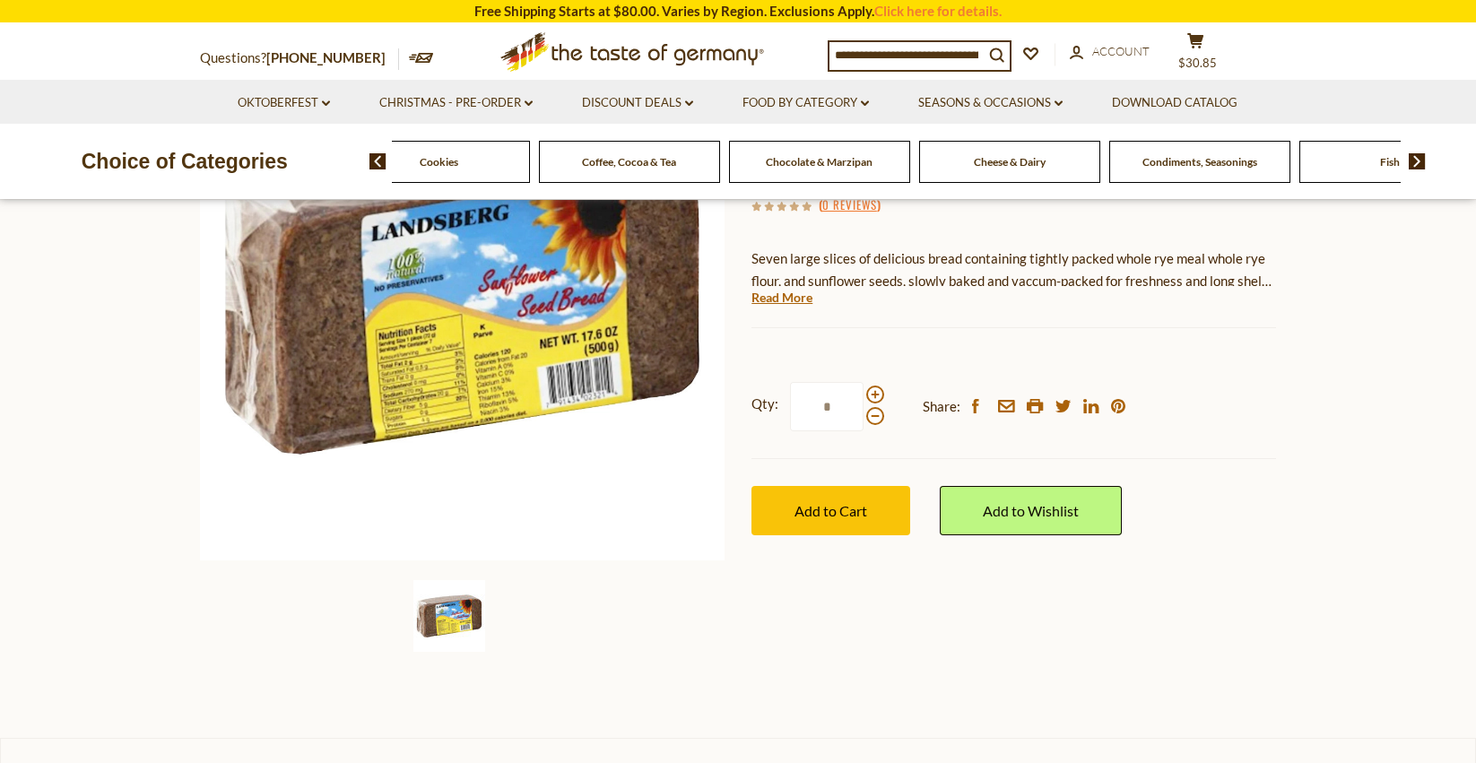
click at [1003, 163] on span "Cheese & Dairy" at bounding box center [1010, 161] width 72 height 13
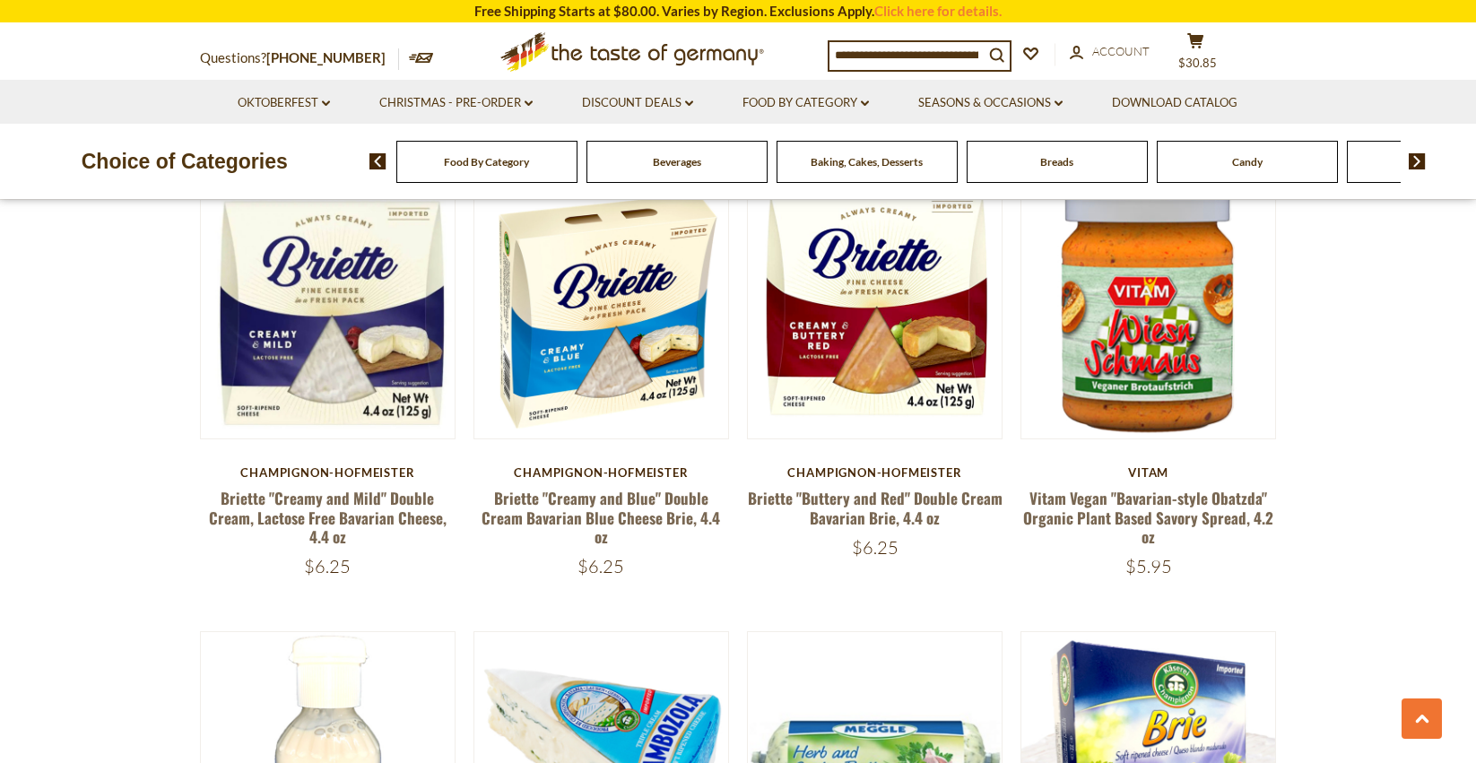
scroll to position [1004, 0]
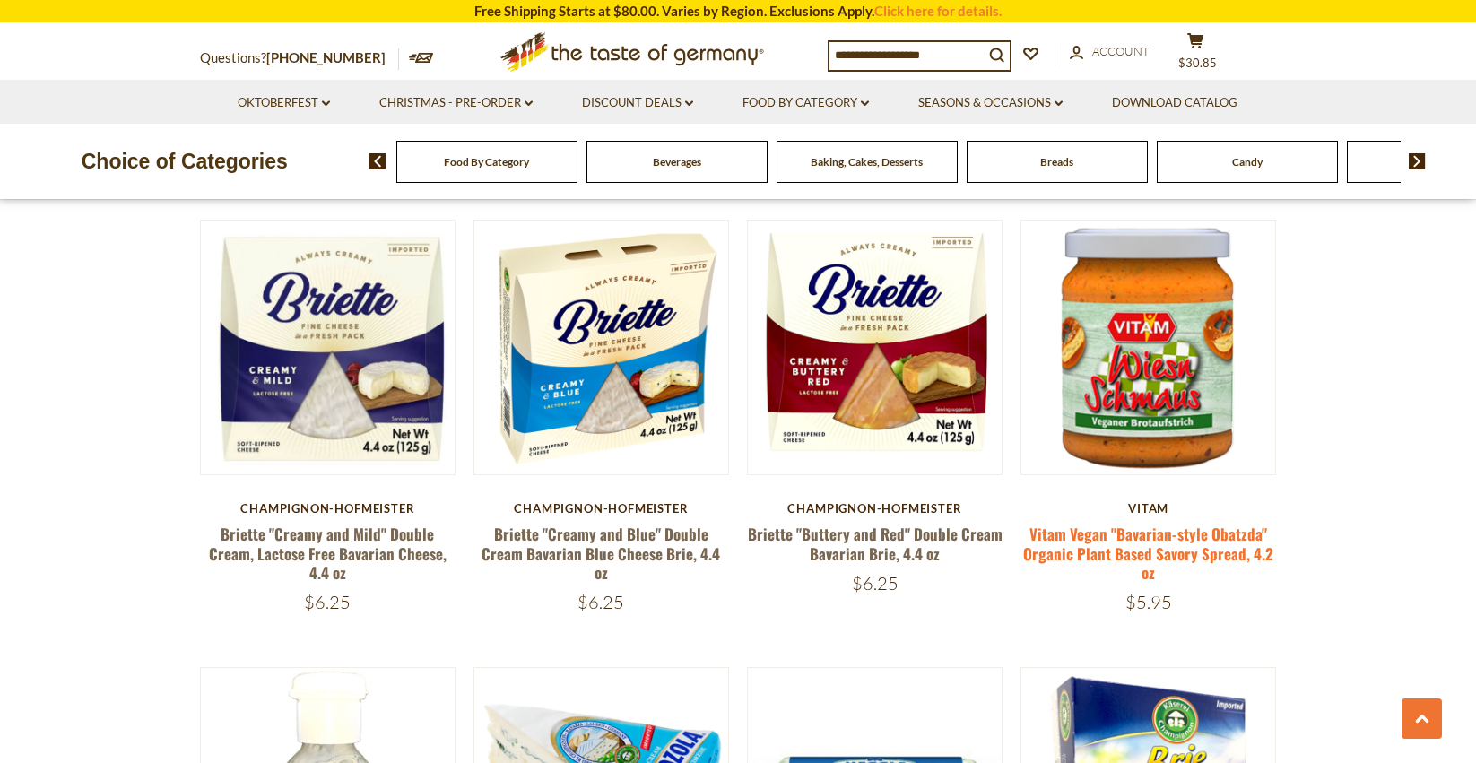
click at [1163, 544] on link "Vitam Vegan "Bavarian-style Obatzda" Organic Plant Based Savory Spread, 4.2 oz" at bounding box center [1148, 553] width 250 height 61
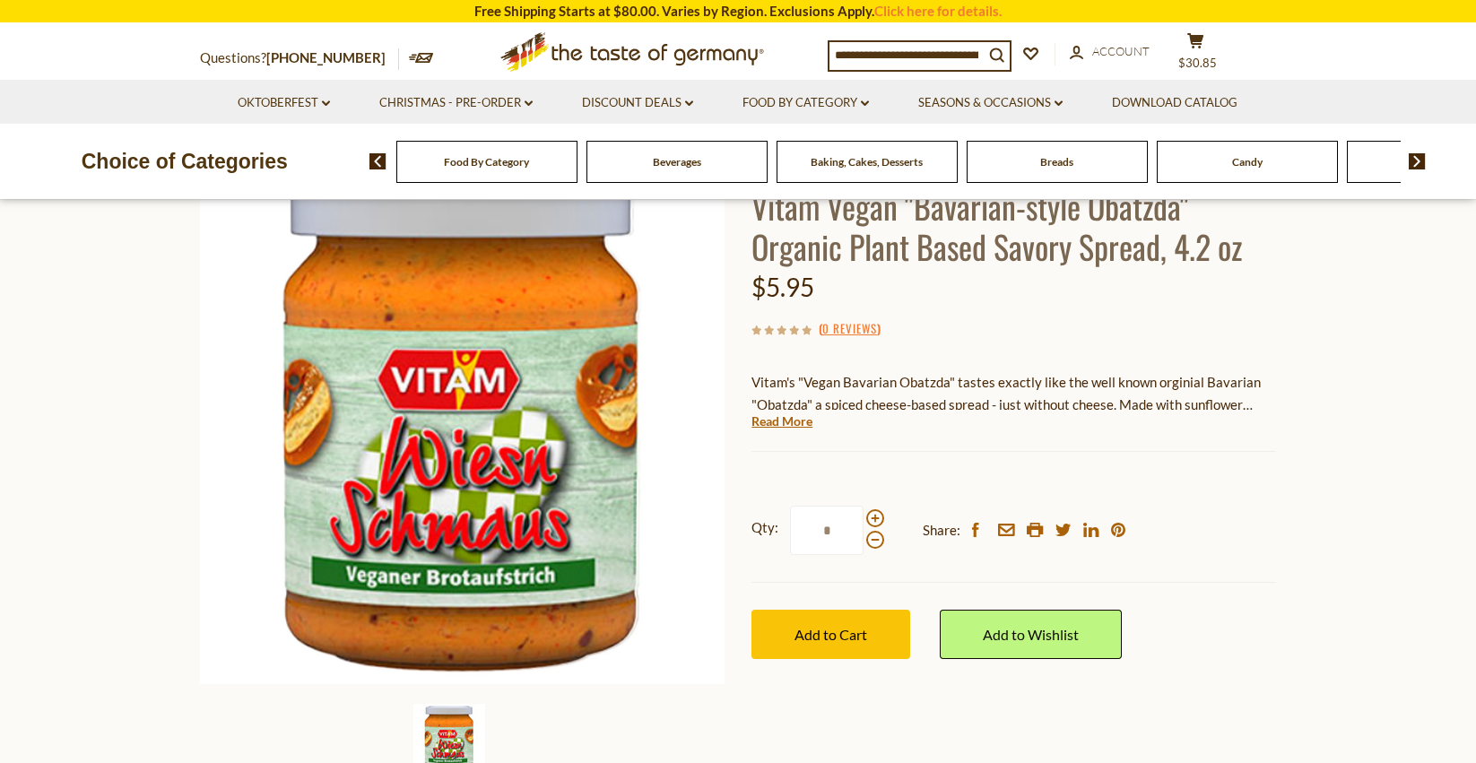
scroll to position [251, 0]
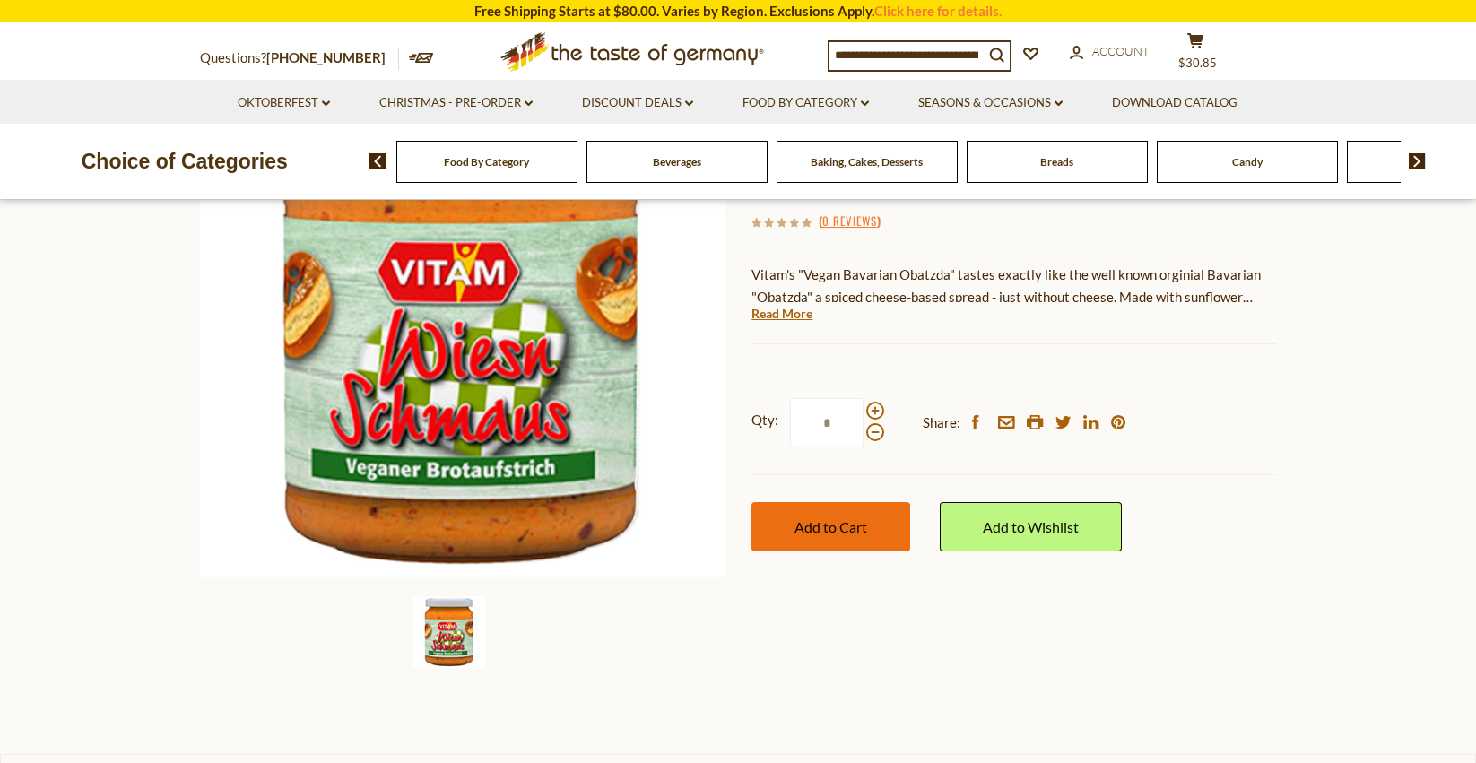
click at [830, 526] on span "Add to Cart" at bounding box center [831, 526] width 73 height 17
drag, startPoint x: 1187, startPoint y: 53, endPoint x: 1187, endPoint y: 83, distance: 30.5
click at [1187, 48] on icon at bounding box center [1195, 40] width 16 height 15
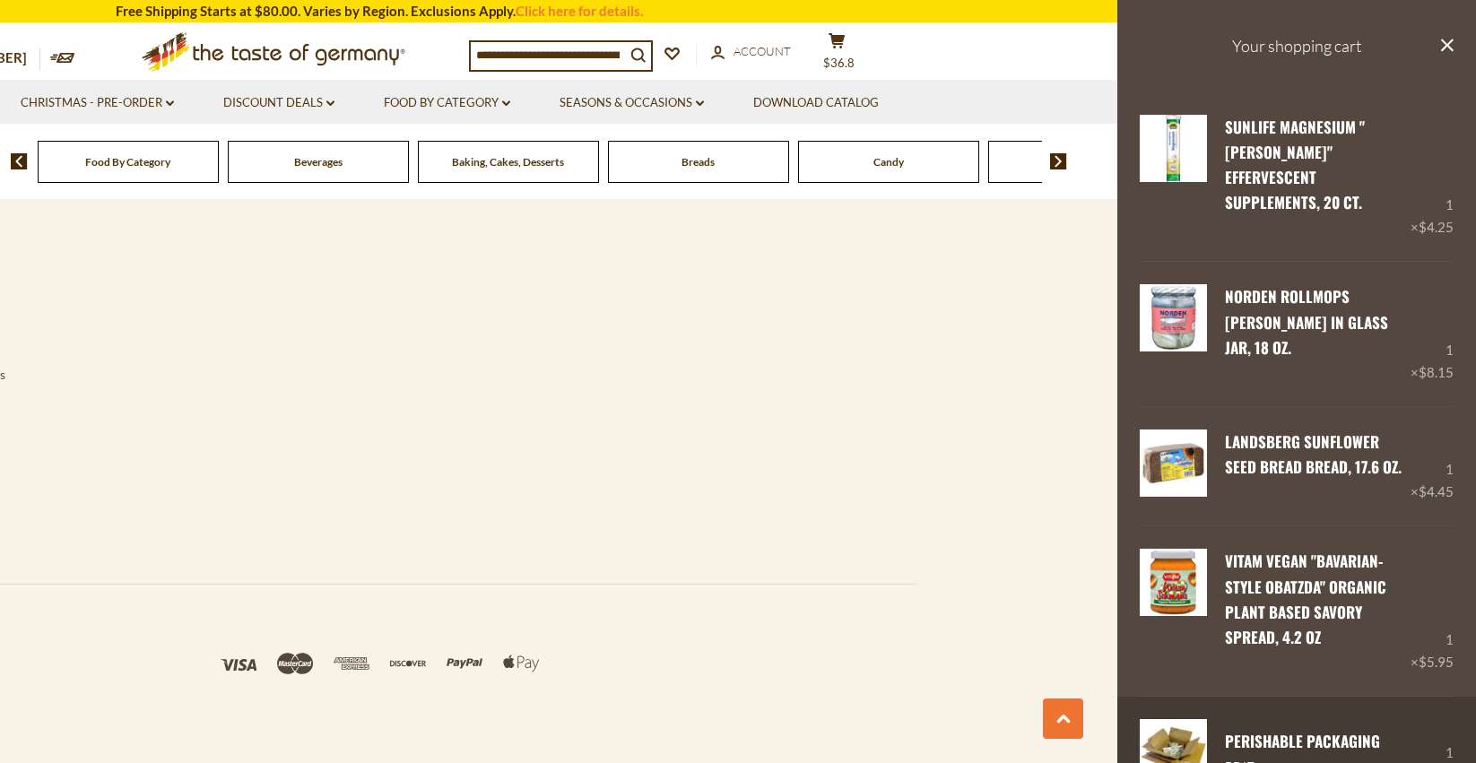
scroll to position [3445, 0]
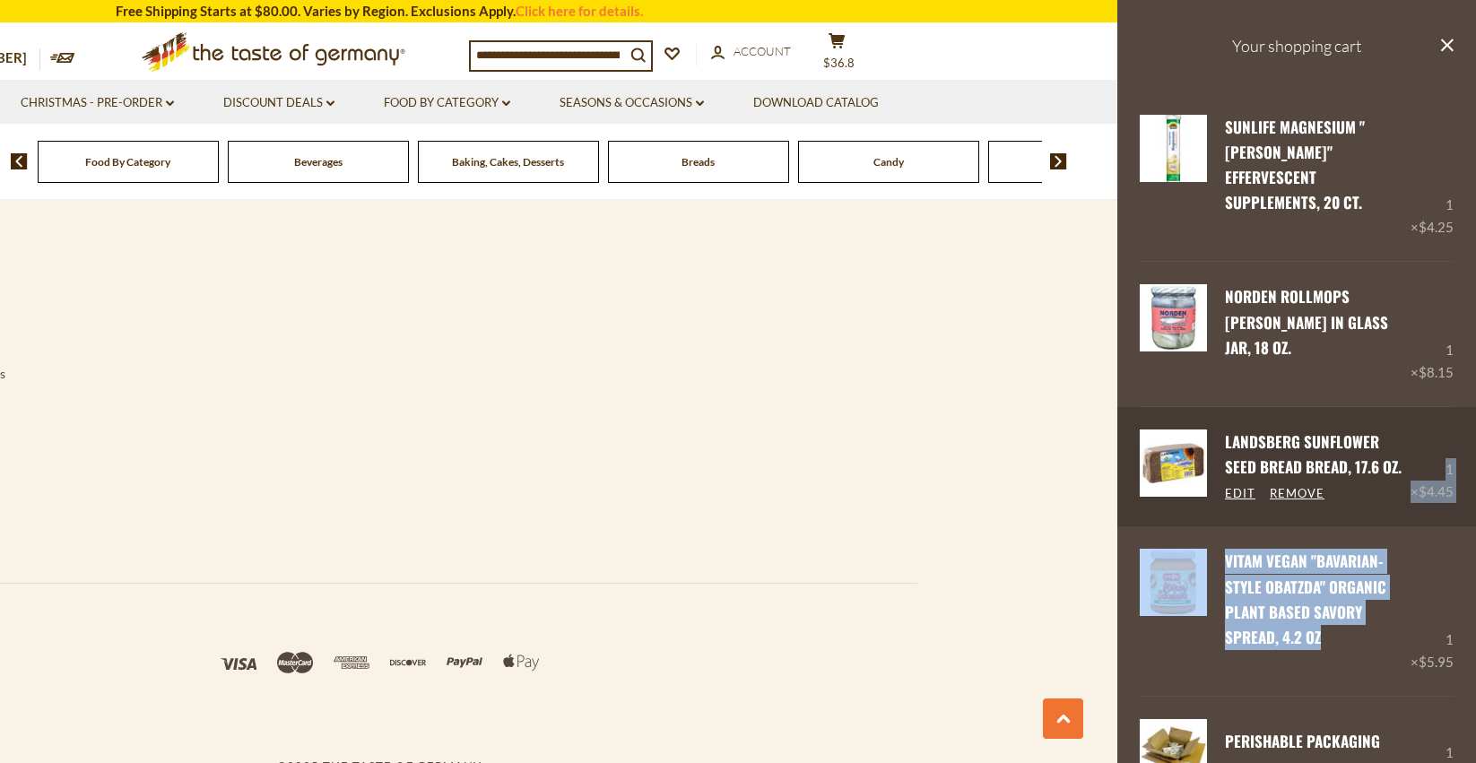
drag, startPoint x: 1467, startPoint y: 594, endPoint x: 1463, endPoint y: 465, distance: 128.3
click at [1463, 465] on div "Sunlife Magnesium "Brause" Effervescent Supplements, 20 ct. Edit Remove 1 × $4.…" at bounding box center [1296, 594] width 359 height 1004
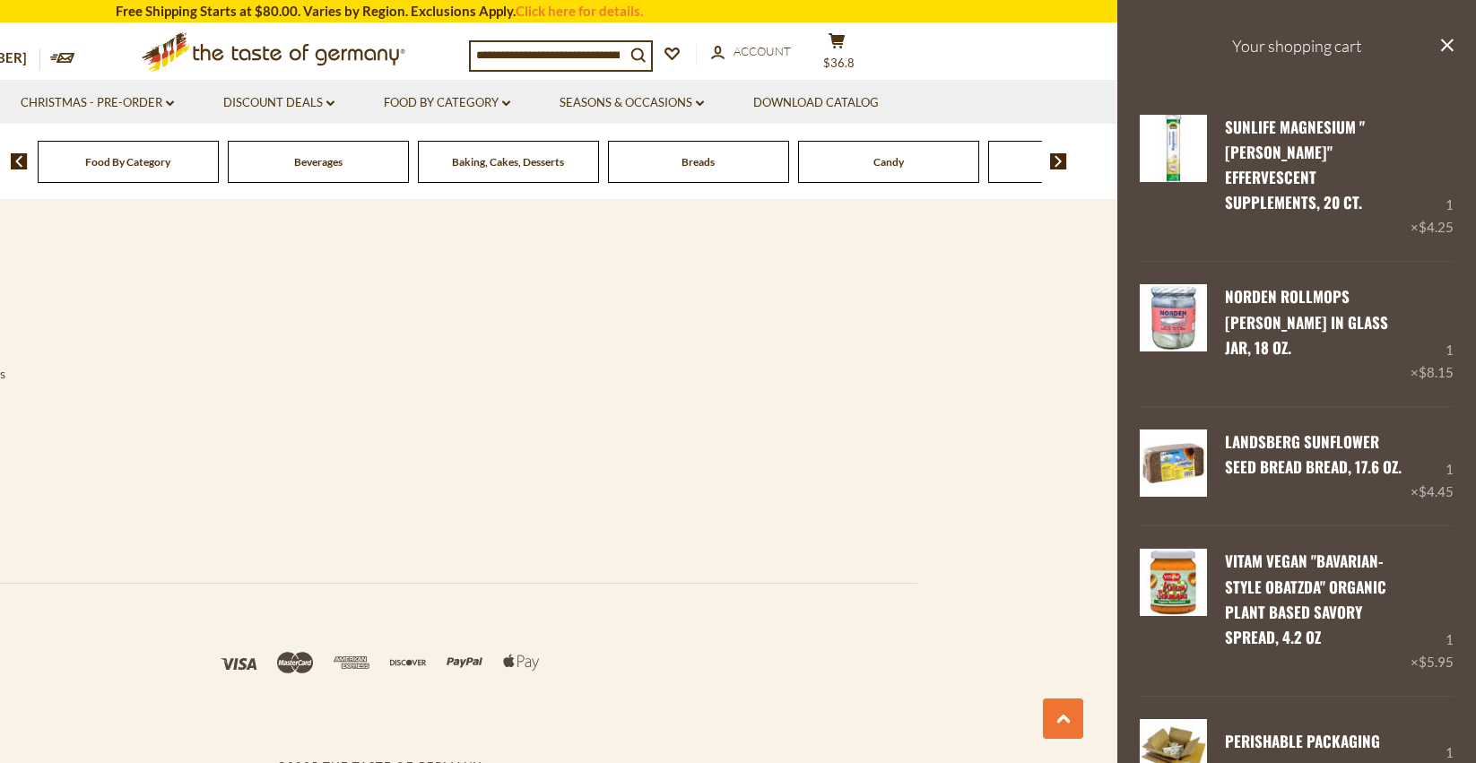
drag, startPoint x: 1326, startPoint y: 52, endPoint x: 1350, endPoint y: 74, distance: 33.0
click at [1326, 52] on h3 "Your shopping cart" at bounding box center [1296, 46] width 359 height 92
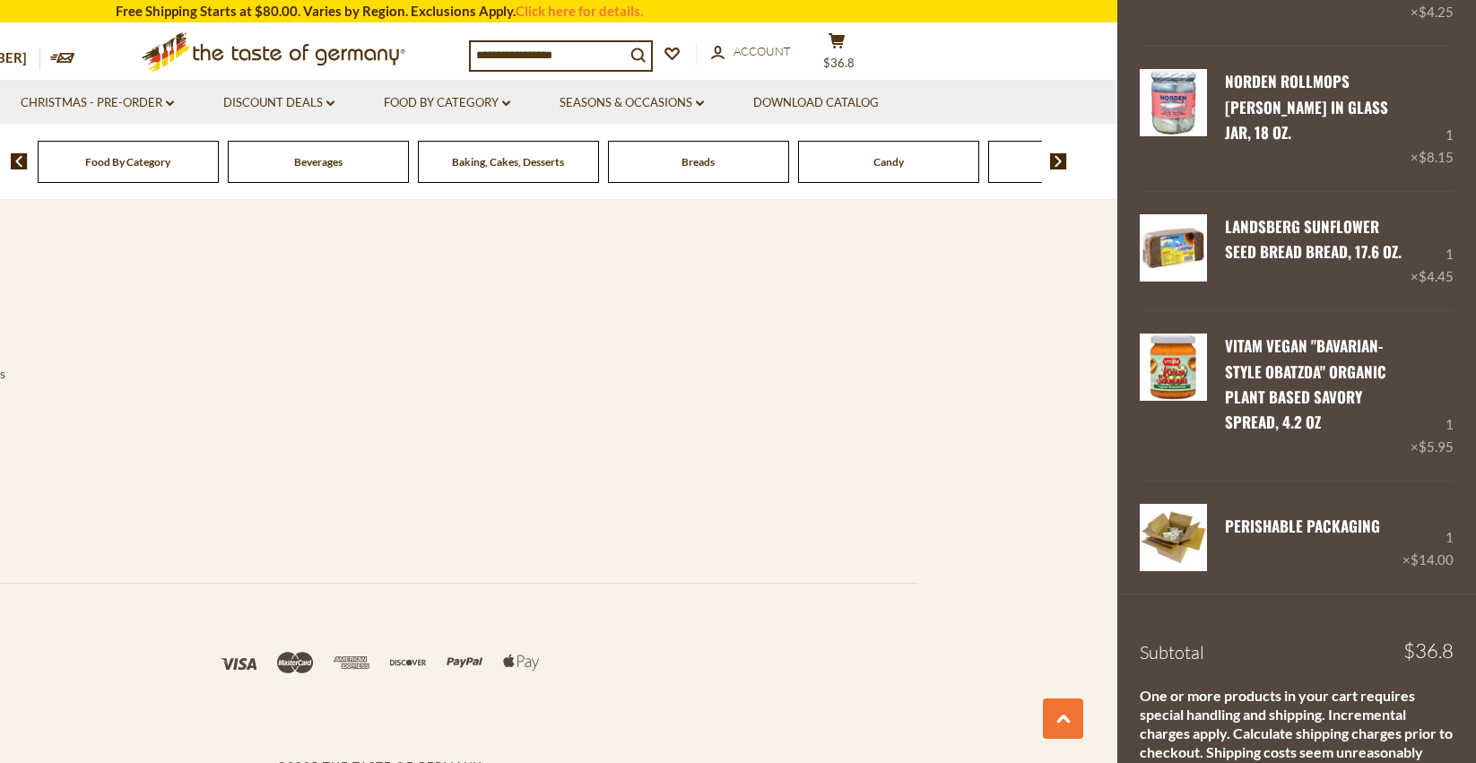
scroll to position [271, 0]
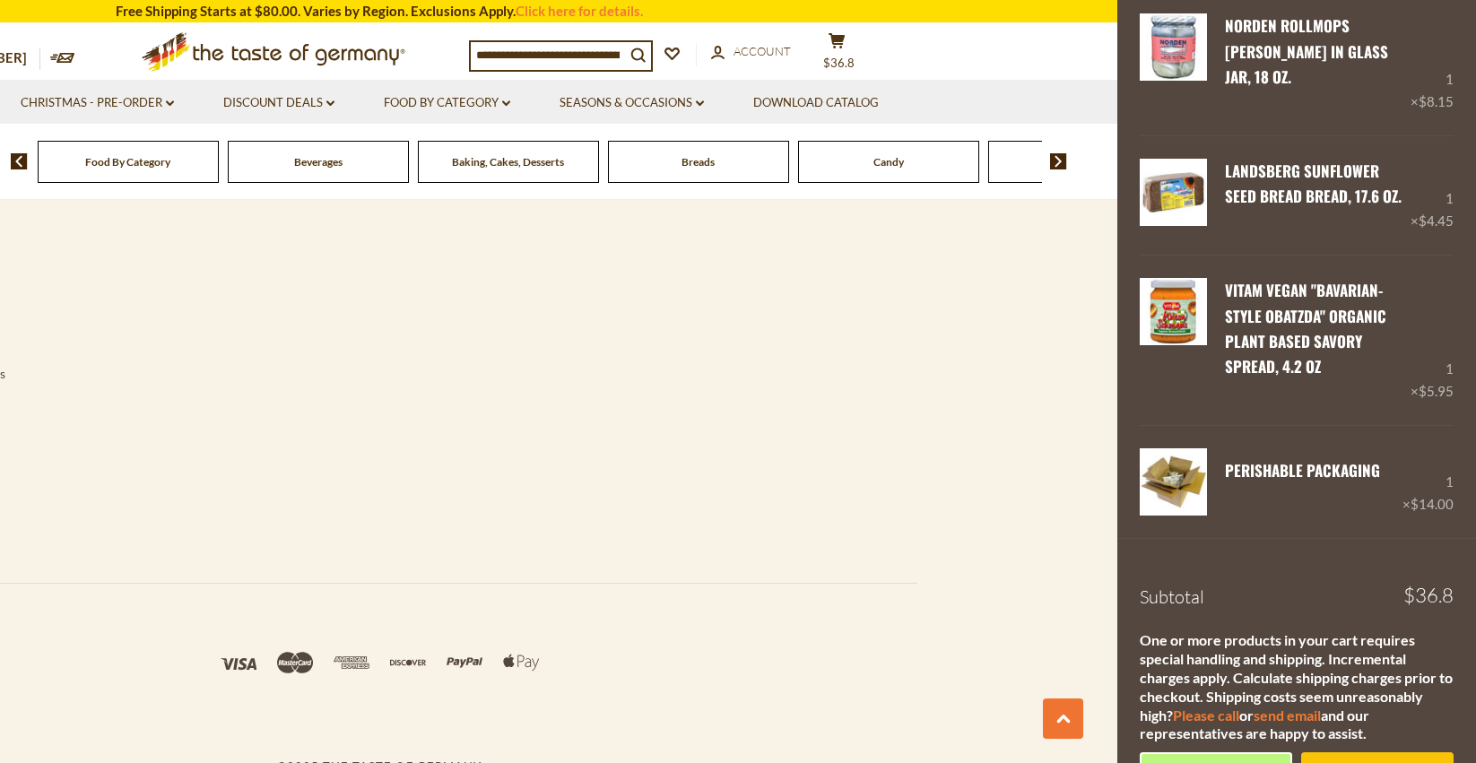
click at [1062, 608] on footer "Navigation HeaderMenu Brands Download Catalog HeaderMenu On Sale HeaderMenu Sum…" at bounding box center [379, 360] width 1476 height 835
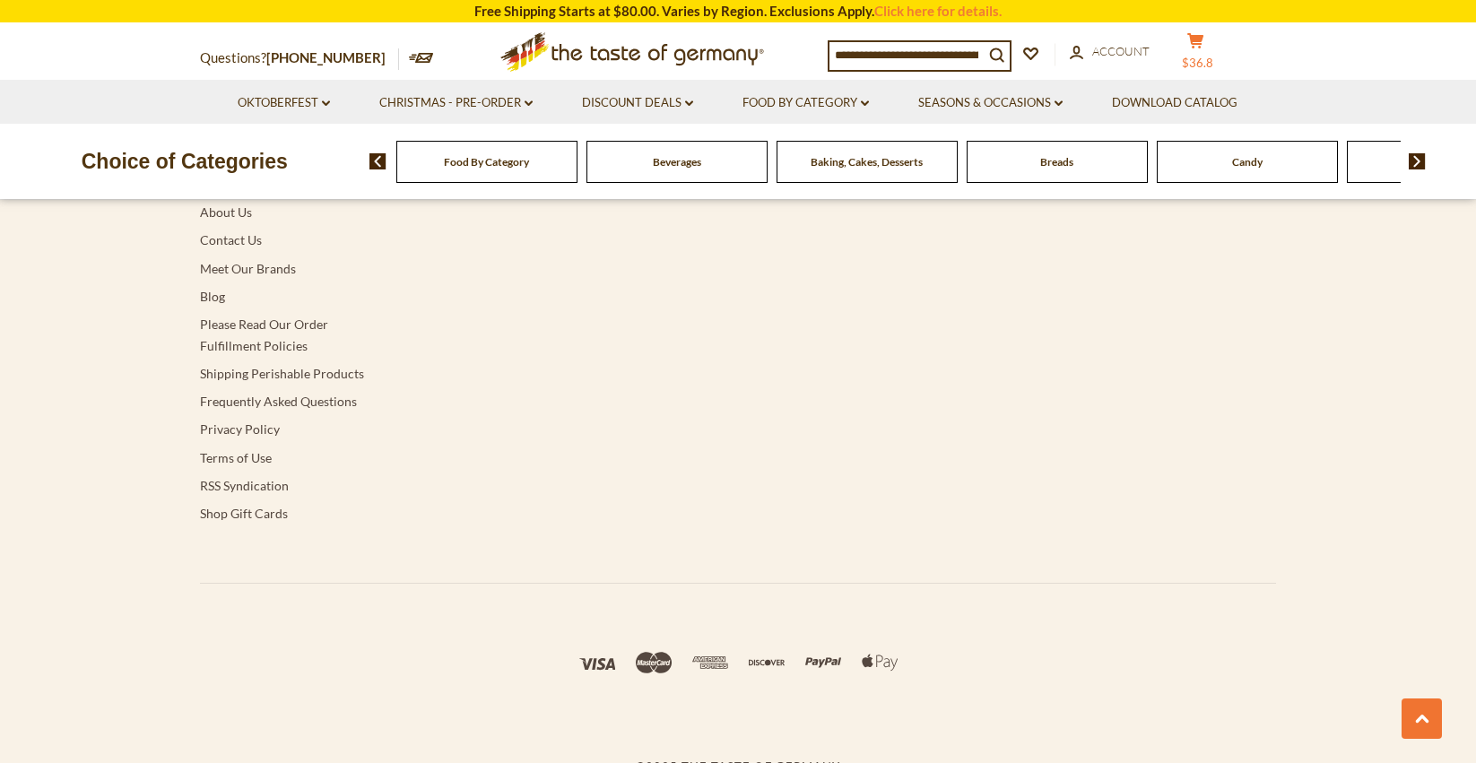
click at [1201, 49] on button "cart $36.8" at bounding box center [1196, 54] width 54 height 45
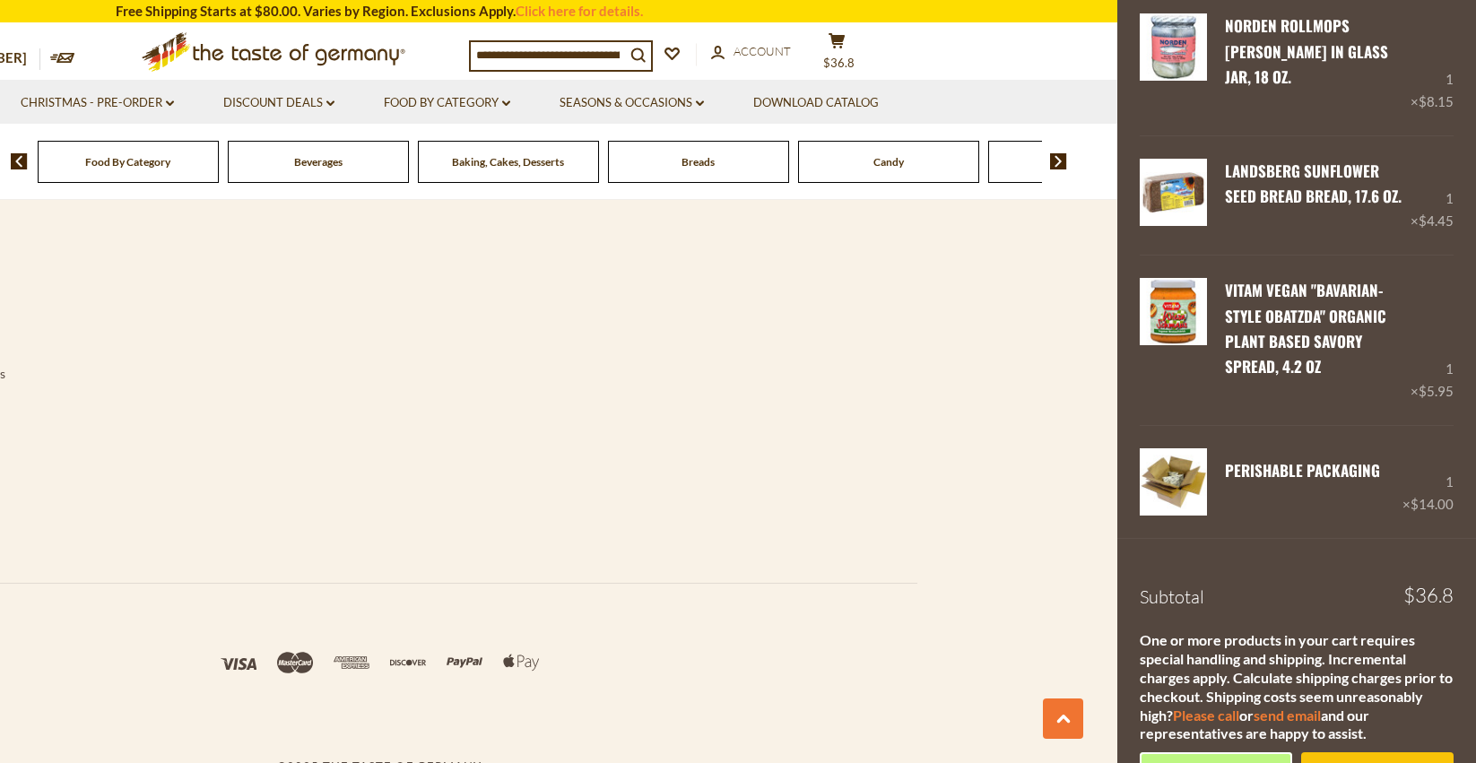
click at [922, 622] on div "Navigation HeaderMenu Brands Download Catalog HeaderMenu On Sale HeaderMenu Sum…" at bounding box center [379, 360] width 1103 height 834
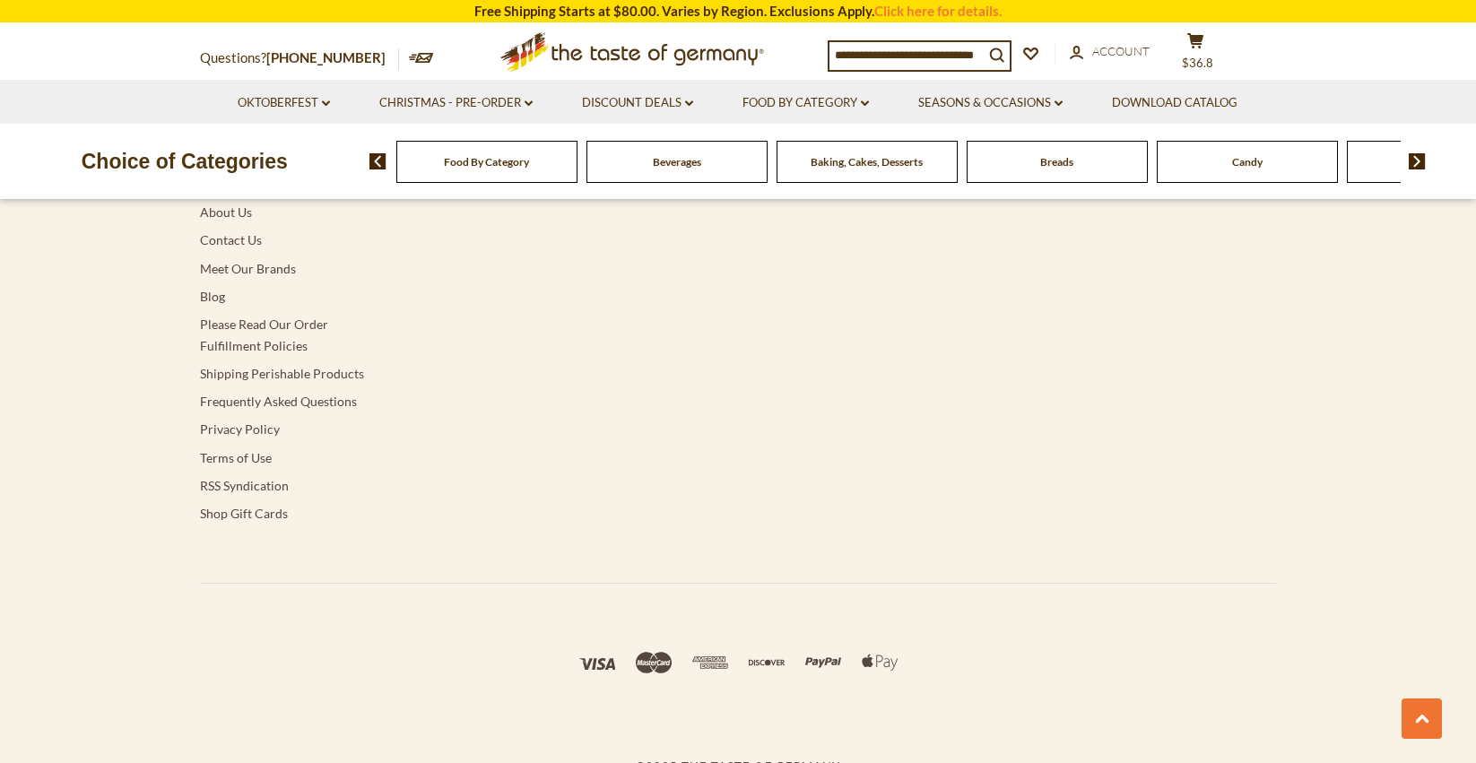
drag, startPoint x: 1187, startPoint y: 52, endPoint x: 1187, endPoint y: 163, distance: 111.2
click at [1187, 48] on icon "cart" at bounding box center [1195, 40] width 17 height 15
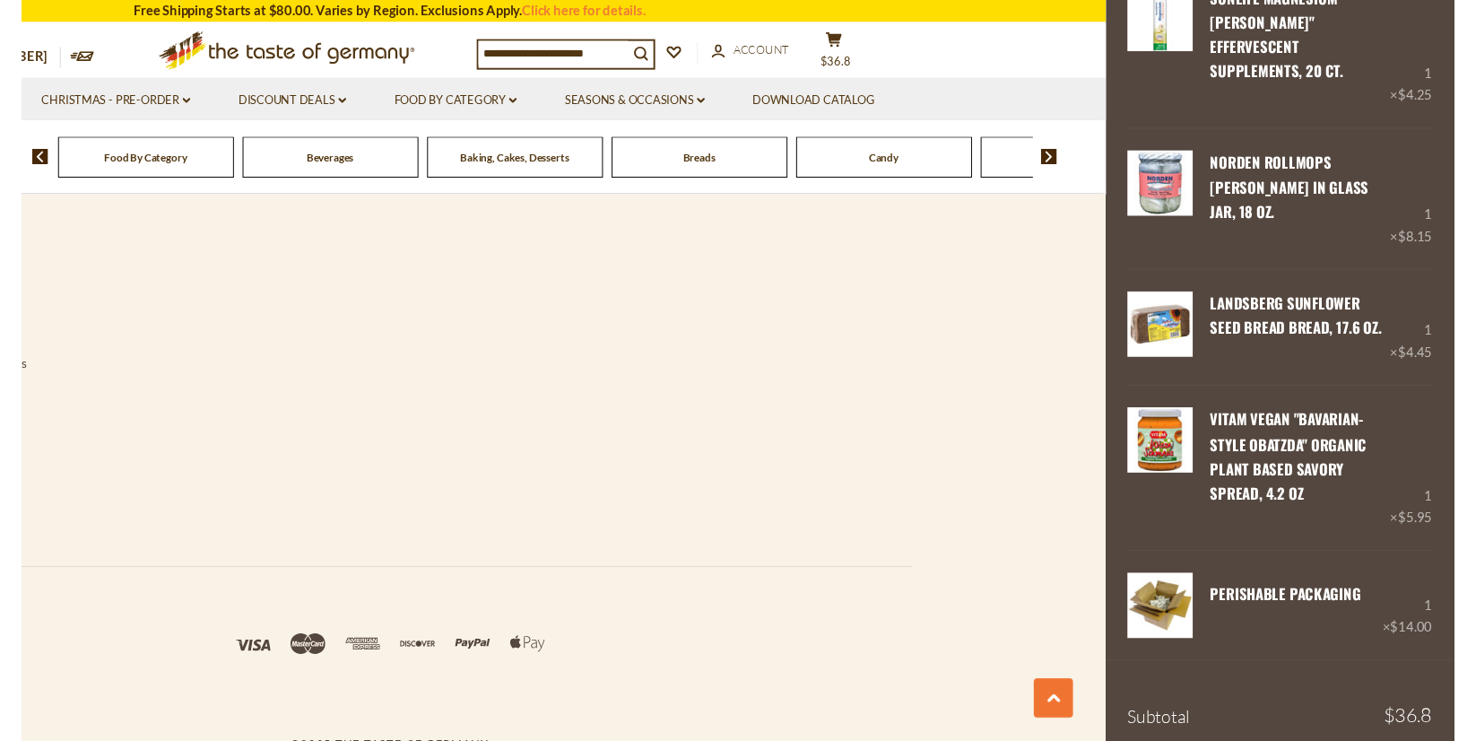
scroll to position [109, 0]
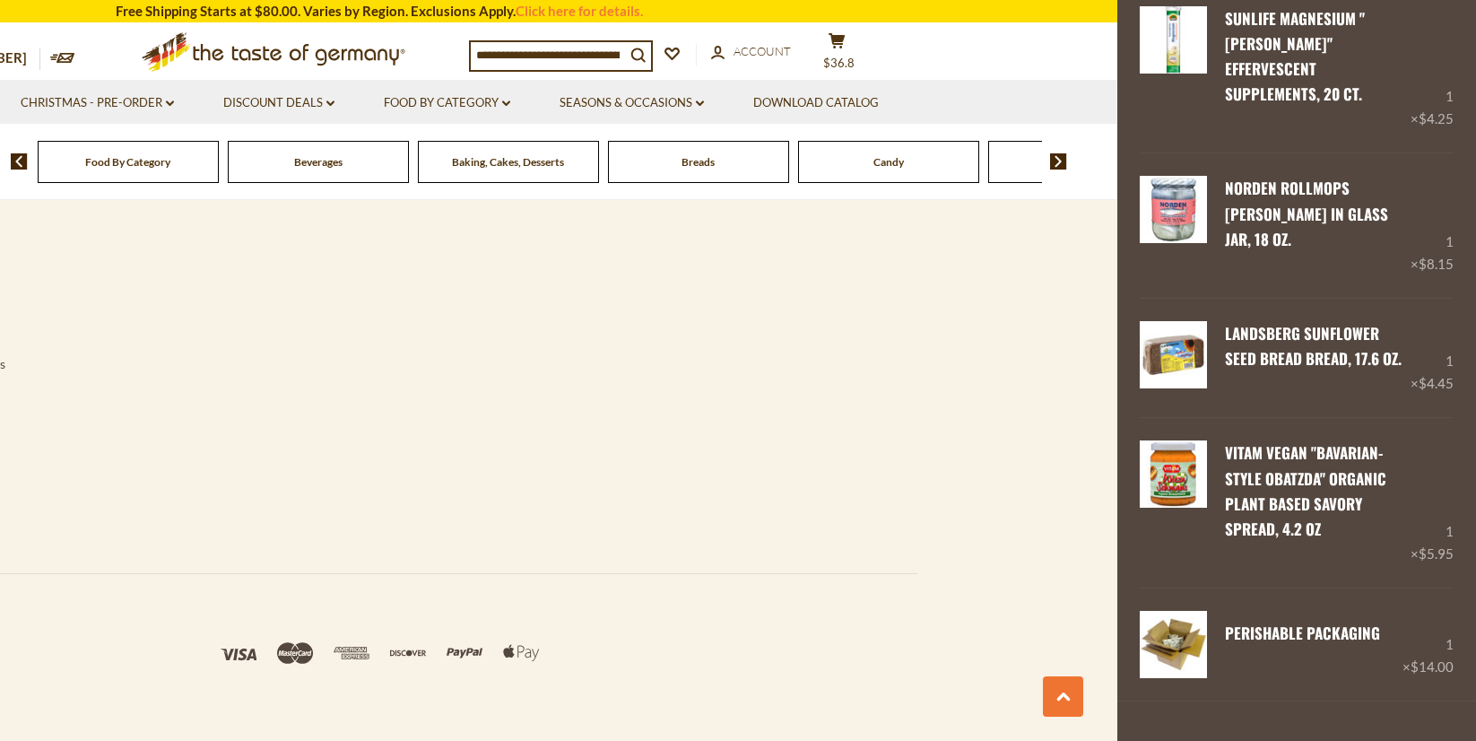
drag, startPoint x: 1326, startPoint y: 737, endPoint x: 1319, endPoint y: 695, distance: 42.6
click at [1068, 690] on button at bounding box center [1063, 696] width 40 height 40
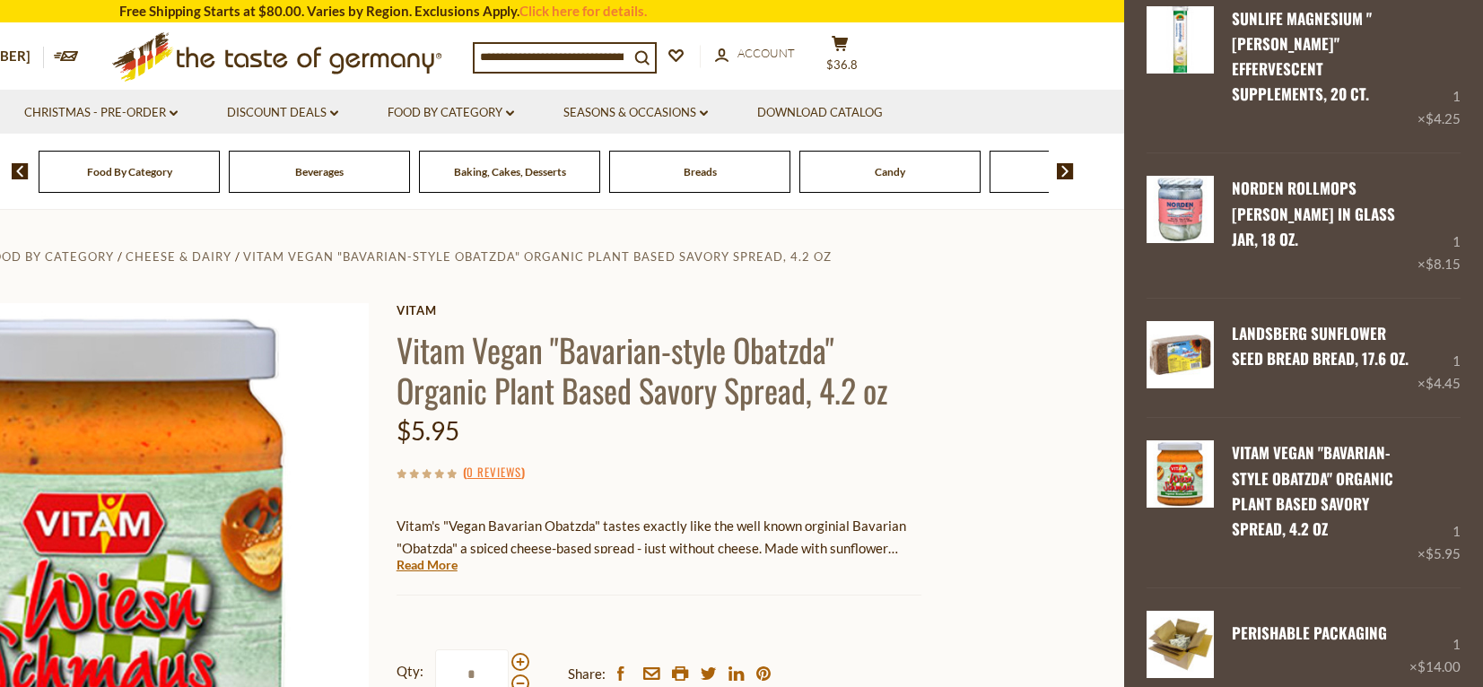
scroll to position [109, 0]
click at [978, 361] on section "Home Food By Category Cheese & Dairy Vitam Vegan "Bavarian-style Obatzda" Organ…" at bounding box center [382, 607] width 1483 height 796
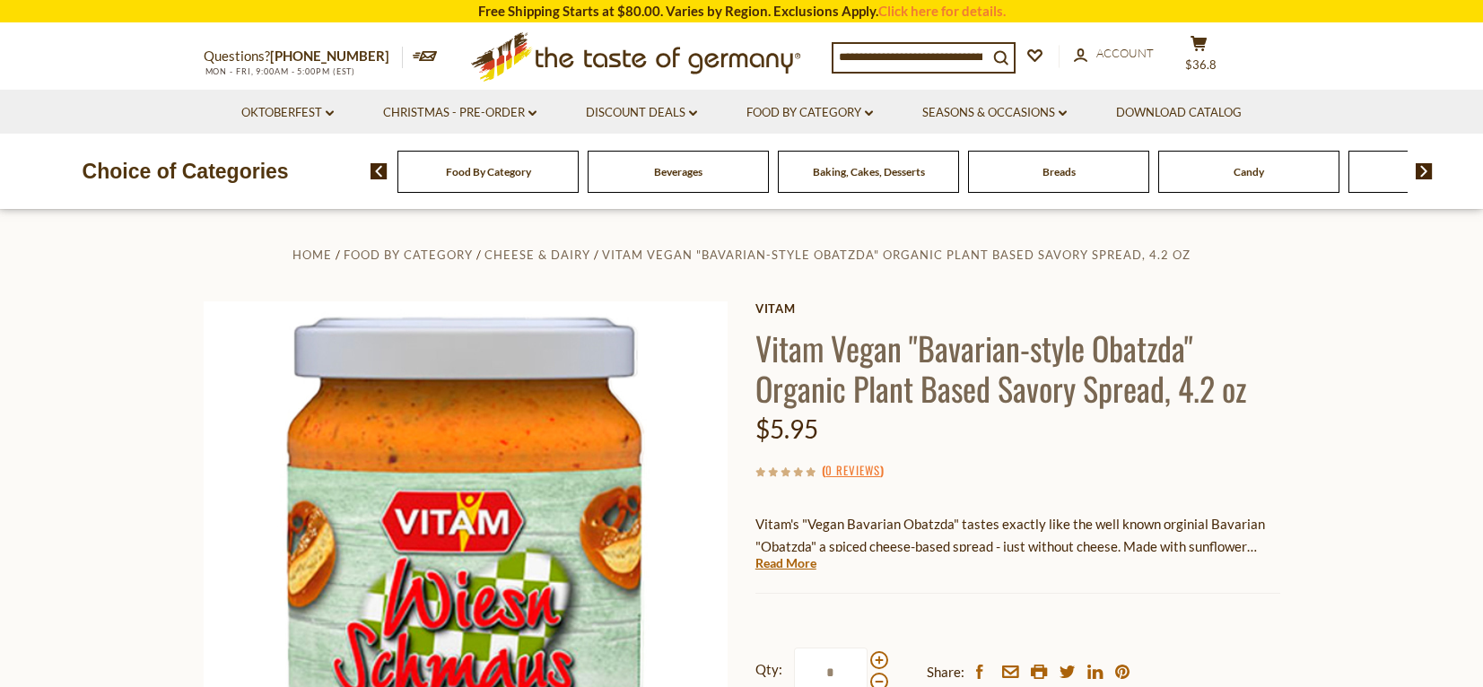
click at [978, 361] on h1 "Vitam Vegan "Bavarian-style Obatzda" Organic Plant Based Savory Spread, 4.2 oz" at bounding box center [1017, 367] width 525 height 81
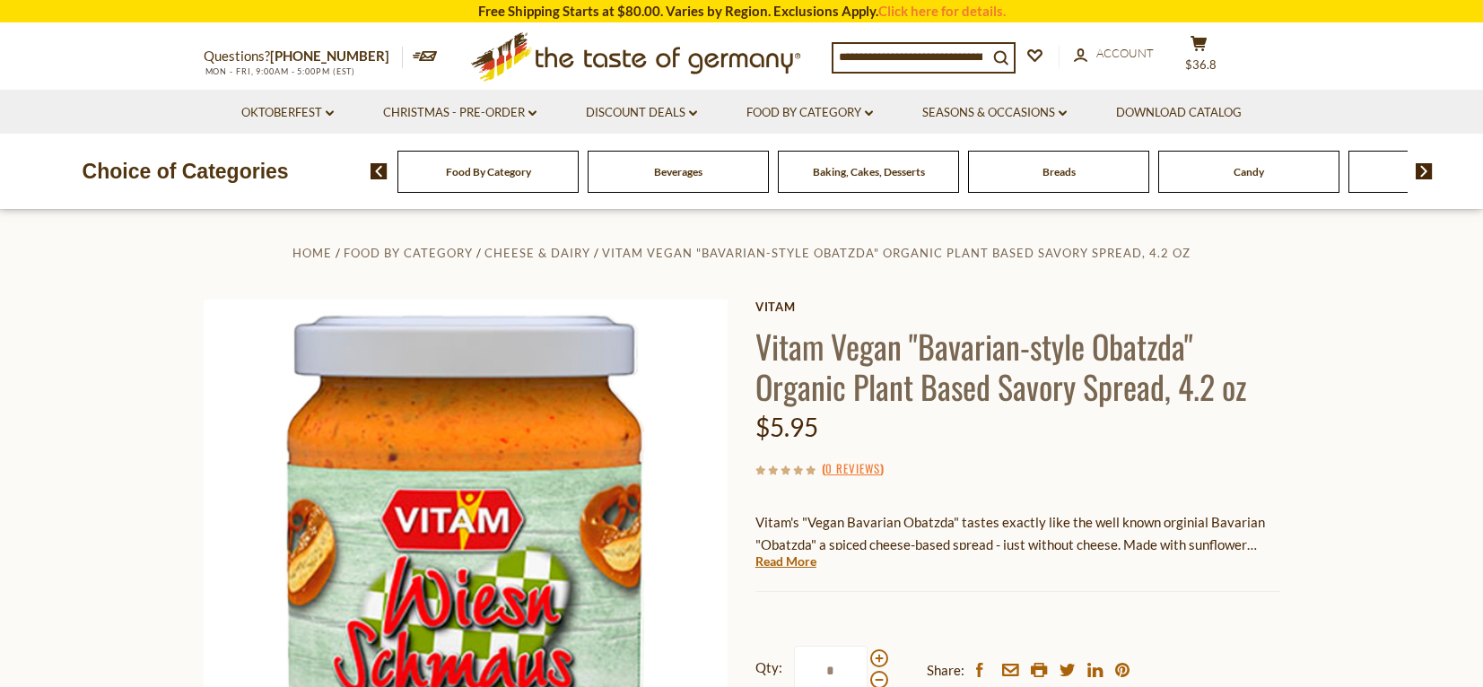
scroll to position [0, 0]
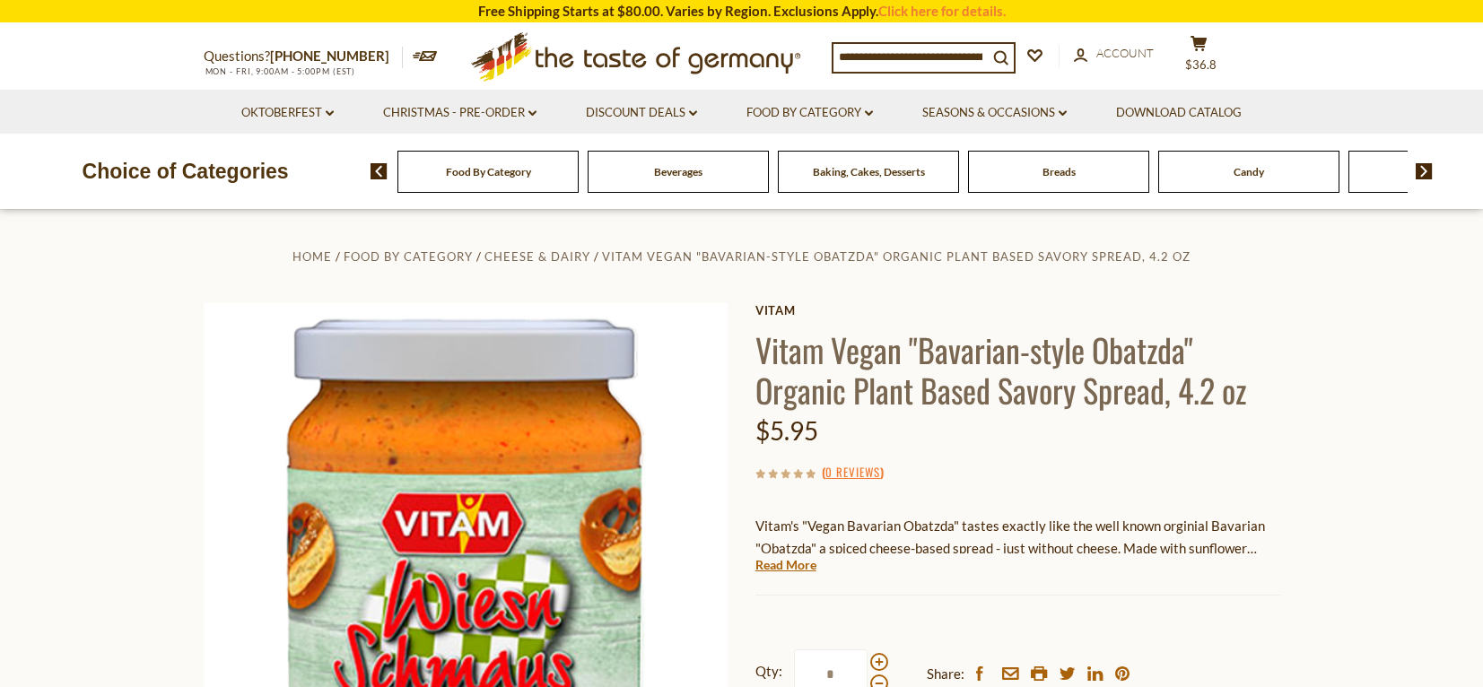
click at [1196, 51] on icon at bounding box center [1198, 43] width 16 height 15
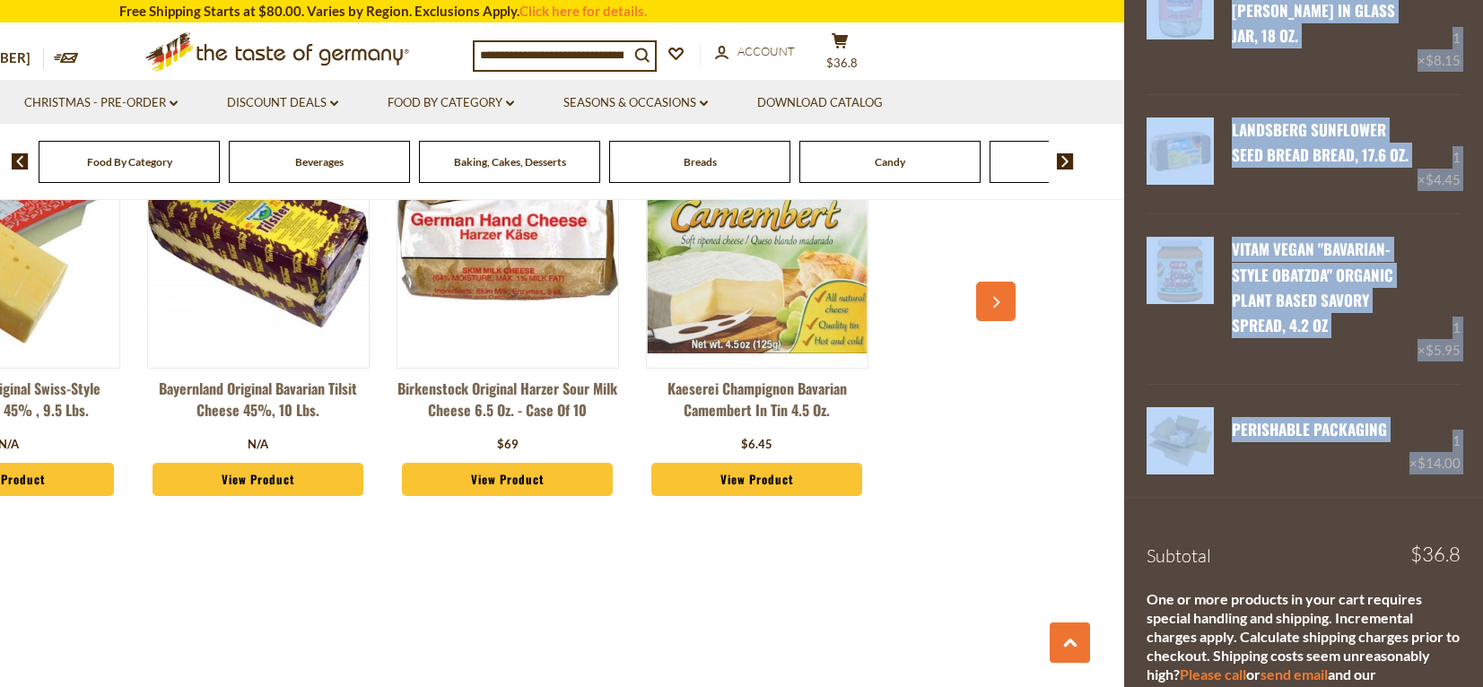
scroll to position [347, 0]
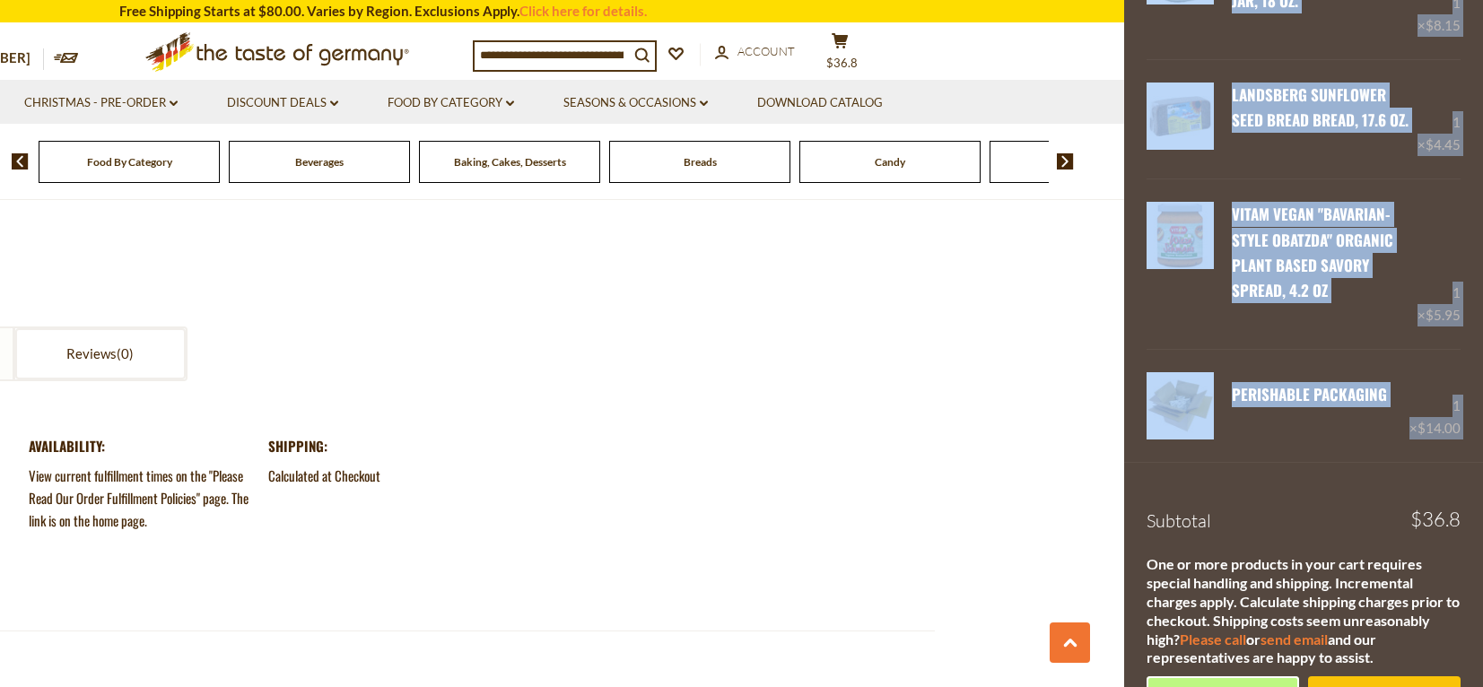
drag, startPoint x: 1365, startPoint y: 674, endPoint x: 1370, endPoint y: 727, distance: 53.1
click at [1370, 727] on html "star arrow-up arrow-left arrow-right close arrow-down search check-mark plus mi…" at bounding box center [741, 302] width 1483 height 4222
